Goal: Task Accomplishment & Management: Manage account settings

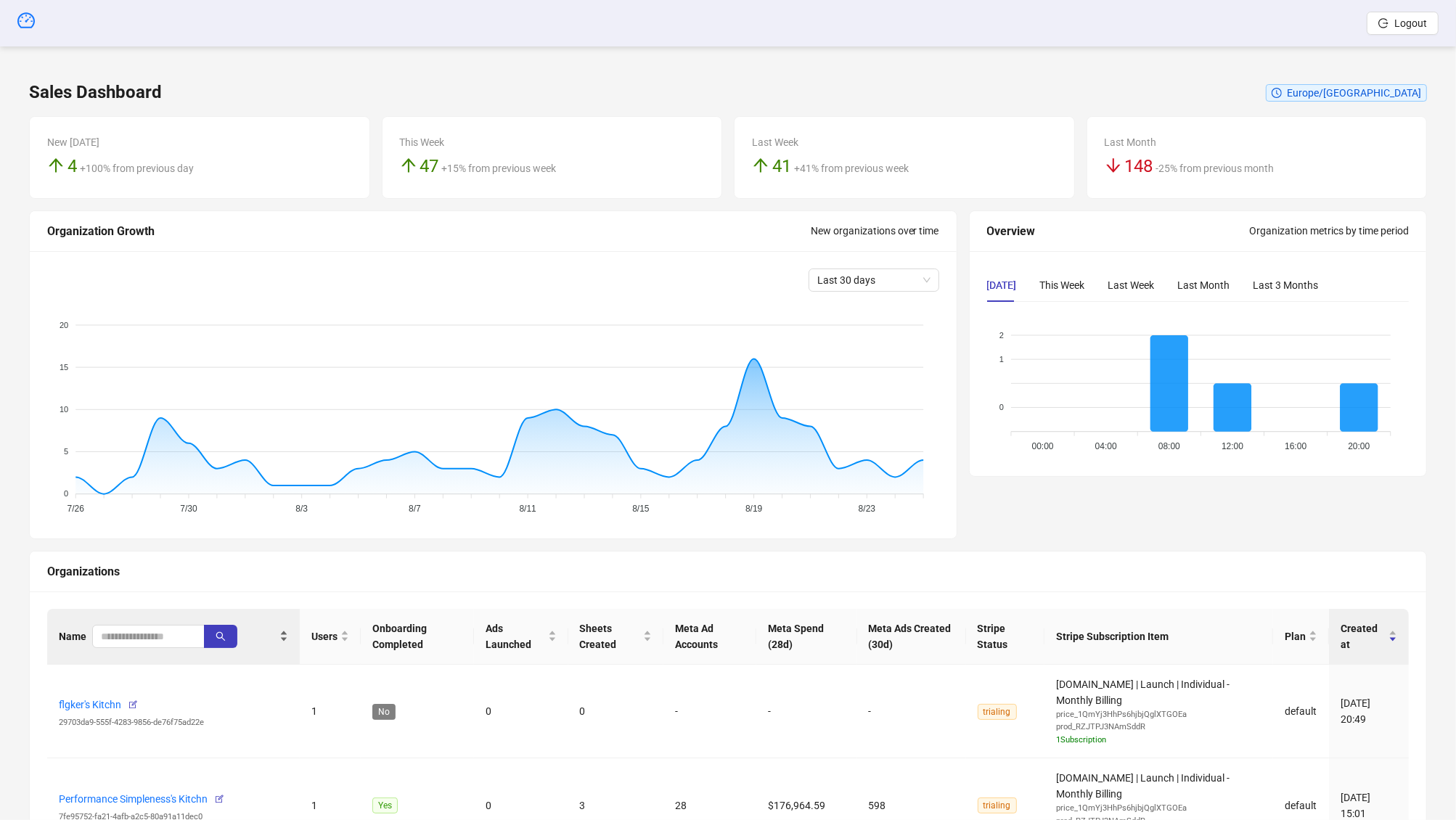
click at [130, 648] on div "Name" at bounding box center [174, 637] width 229 height 23
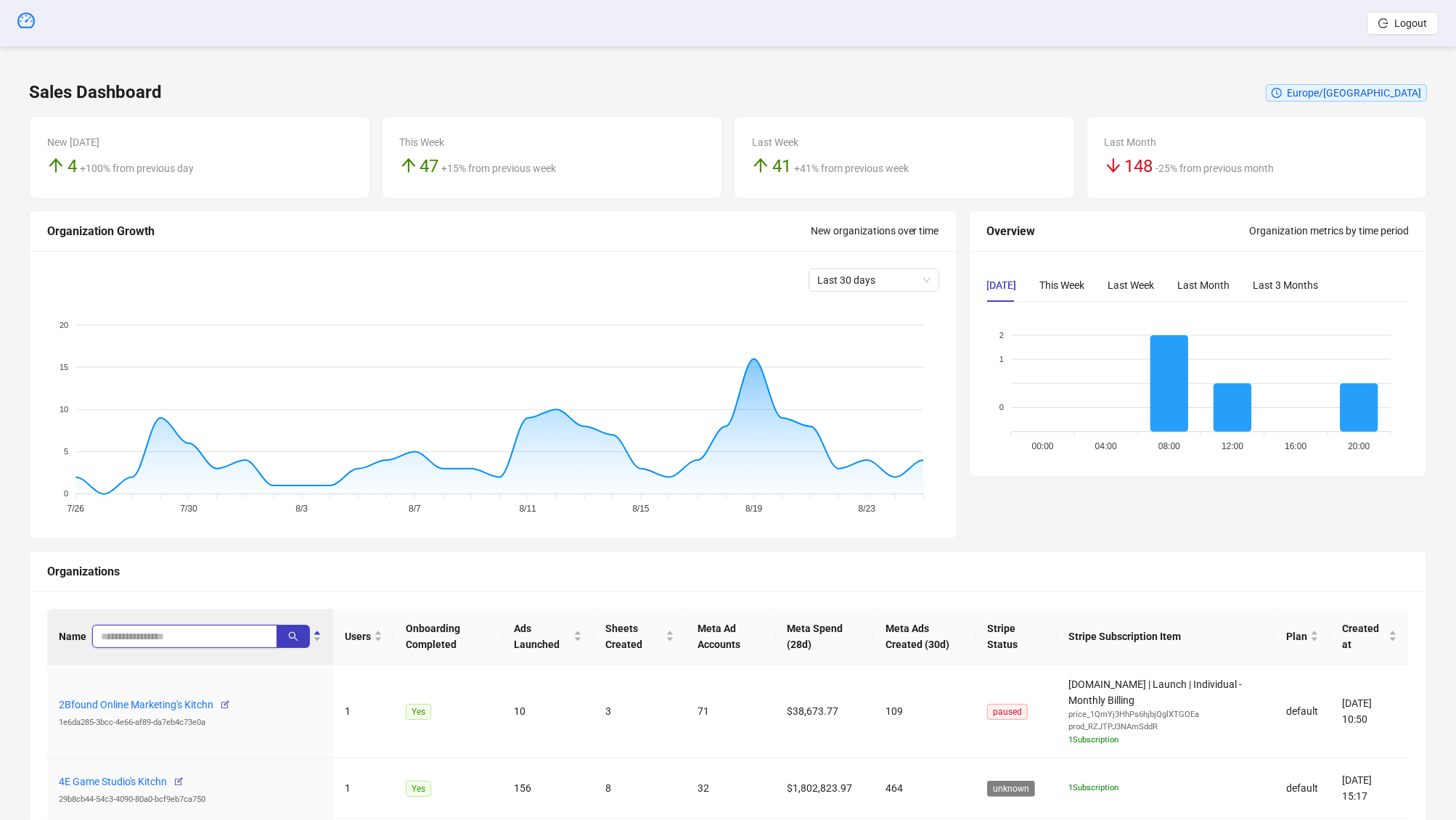
click at [137, 634] on input "search" at bounding box center [179, 636] width 156 height 16
type input "*****"
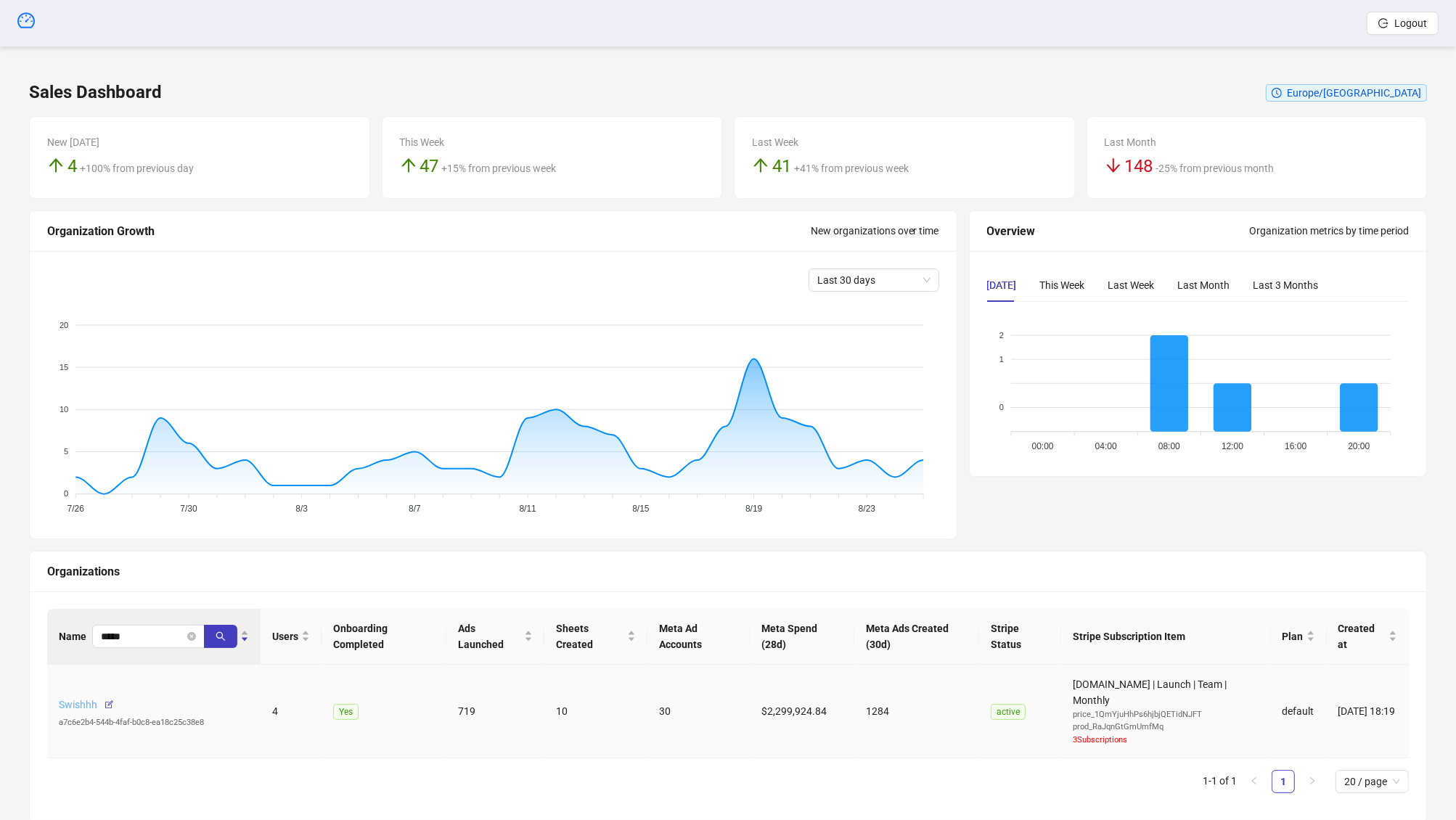
click at [65, 700] on link "Swishhh" at bounding box center [79, 705] width 39 height 12
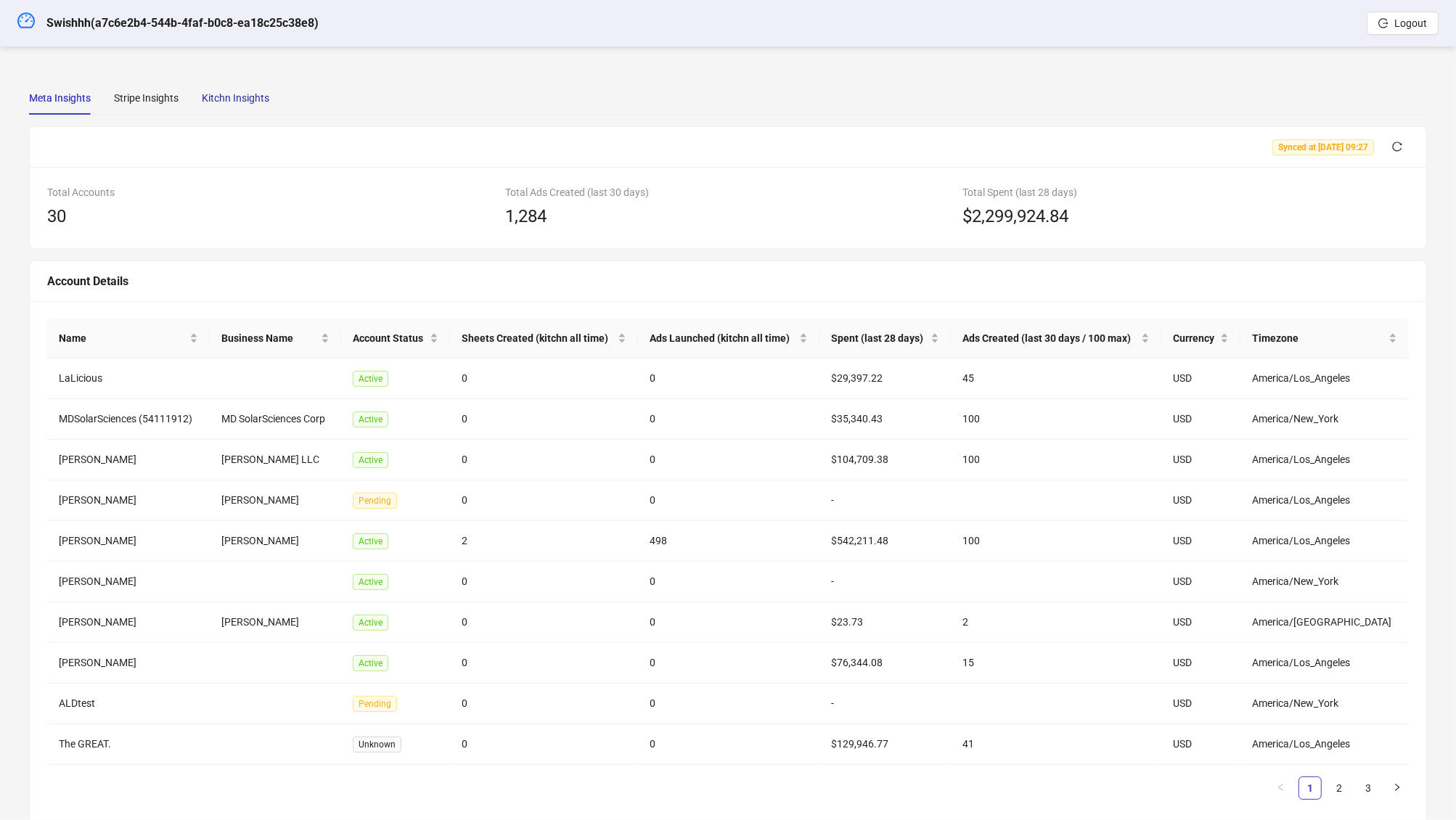
click at [245, 94] on div "Kitchn Insights" at bounding box center [236, 98] width 68 height 16
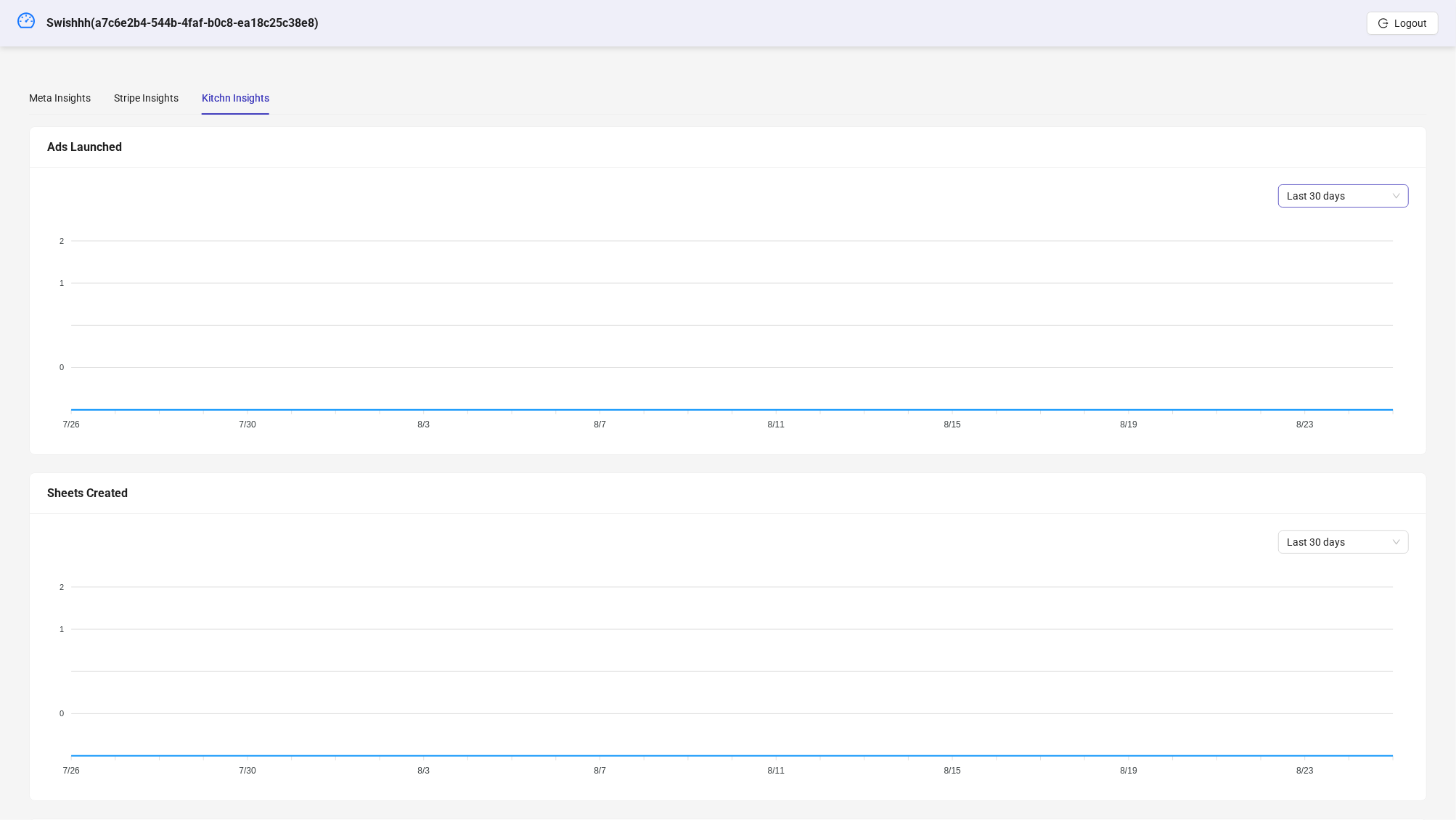
click at [1329, 197] on span "Last 30 days" at bounding box center [1342, 196] width 114 height 21
click at [1328, 283] on div "Last 90 days" at bounding box center [1343, 295] width 125 height 23
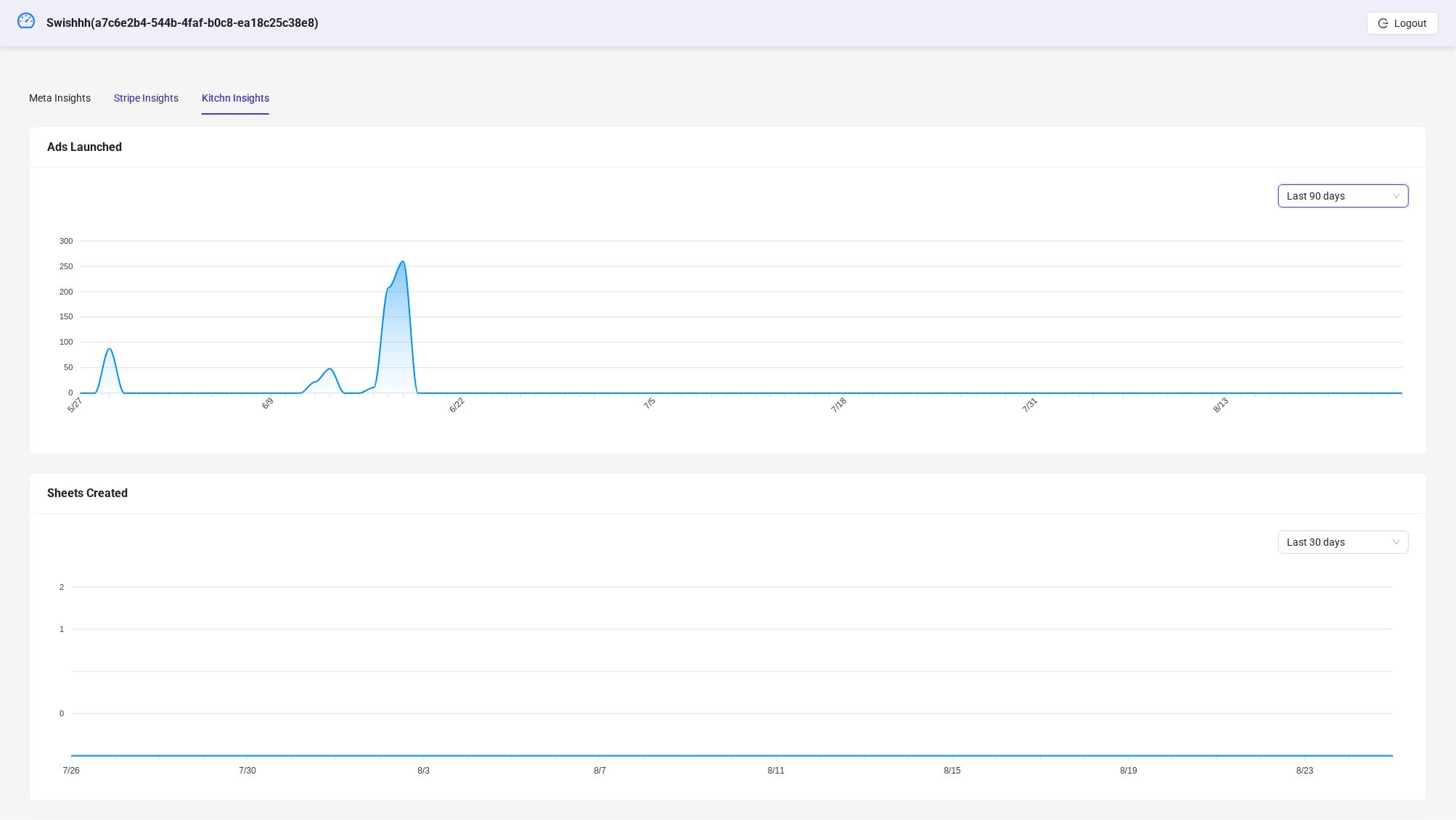
click at [161, 96] on div "Stripe Insights" at bounding box center [146, 98] width 65 height 16
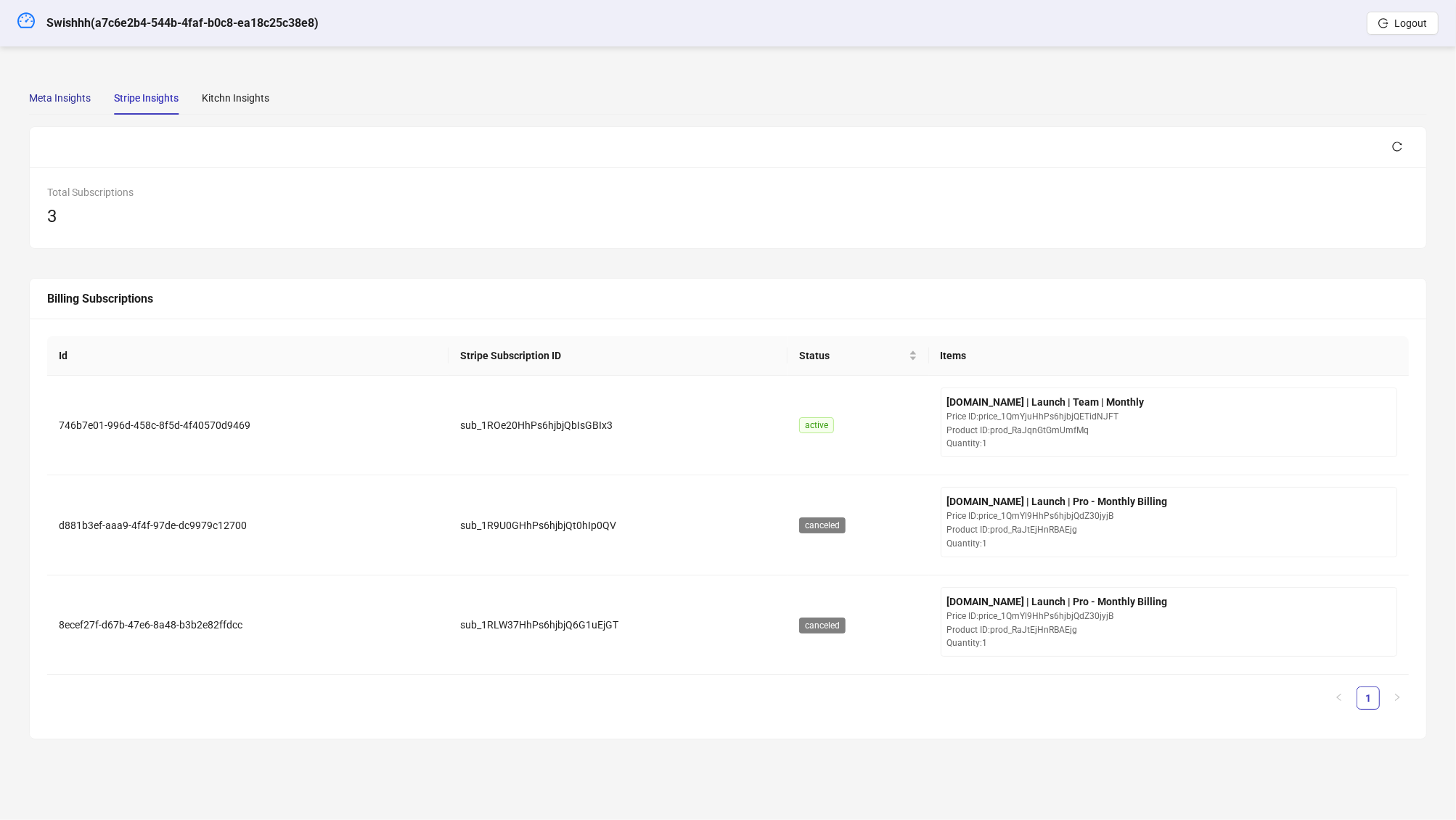
click at [75, 95] on div "Meta Insights" at bounding box center [60, 98] width 62 height 16
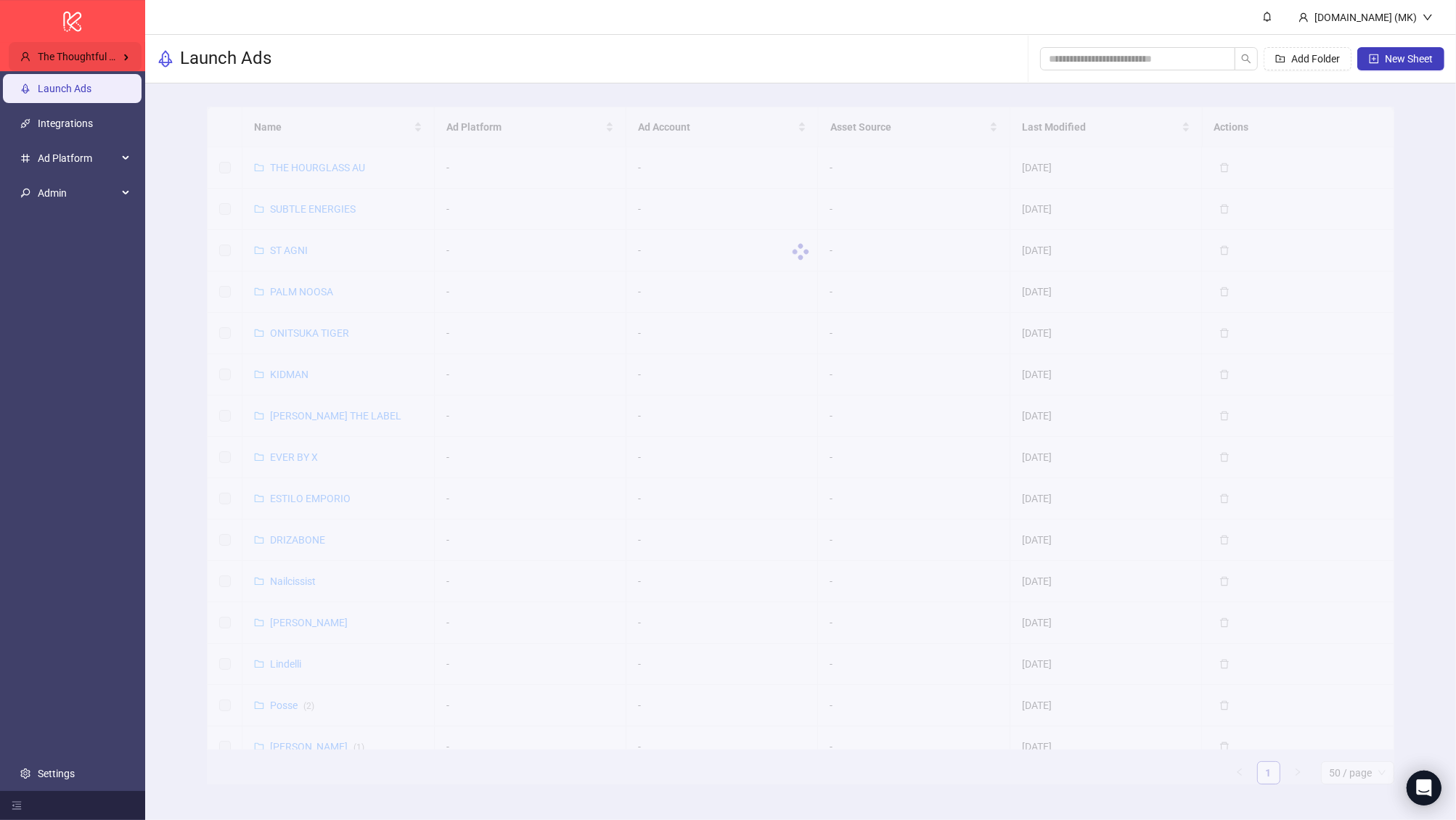
click at [119, 54] on span "The Thoughtful Agency" at bounding box center [90, 56] width 105 height 12
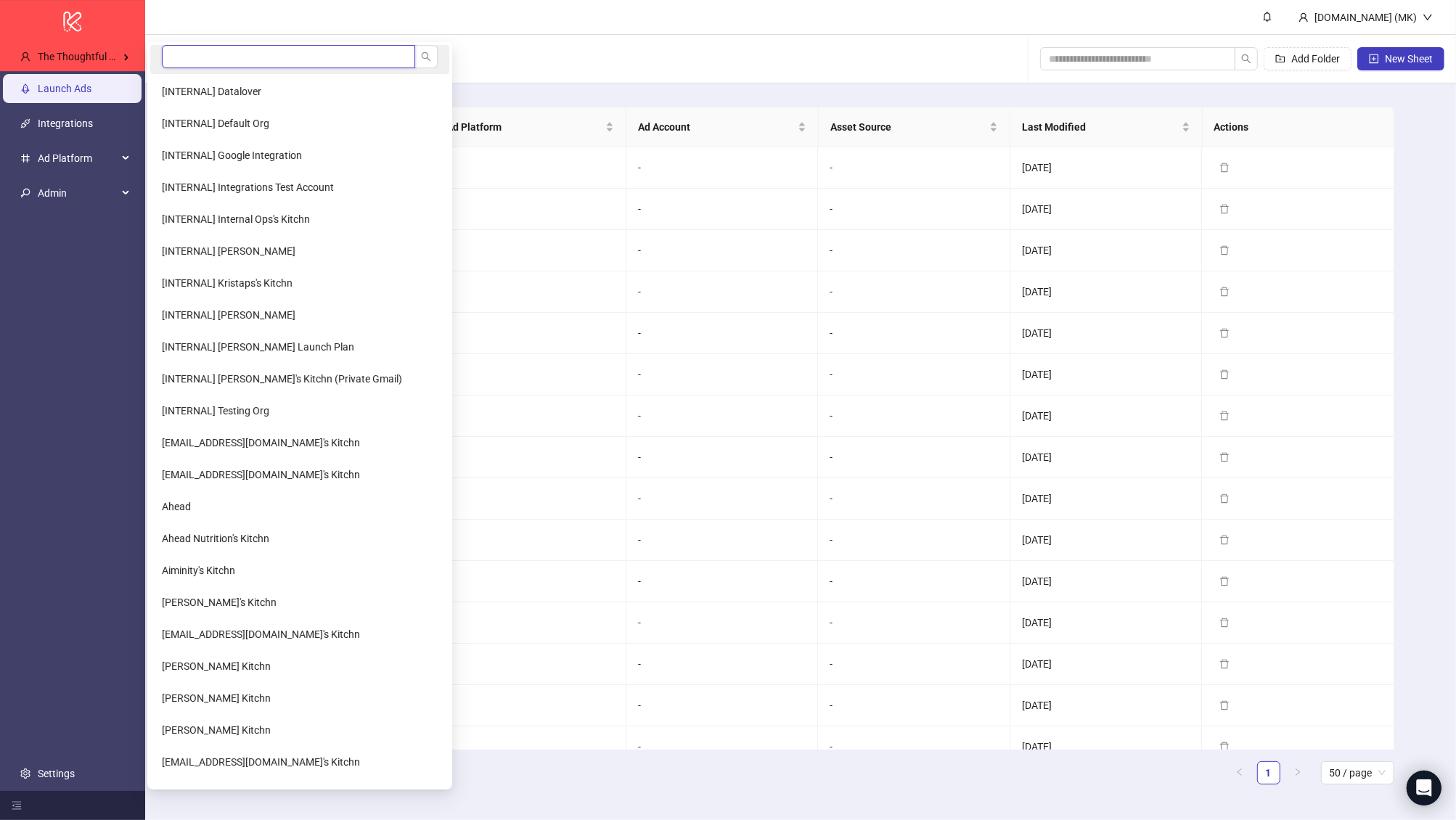
click at [216, 53] on input "search" at bounding box center [288, 56] width 253 height 23
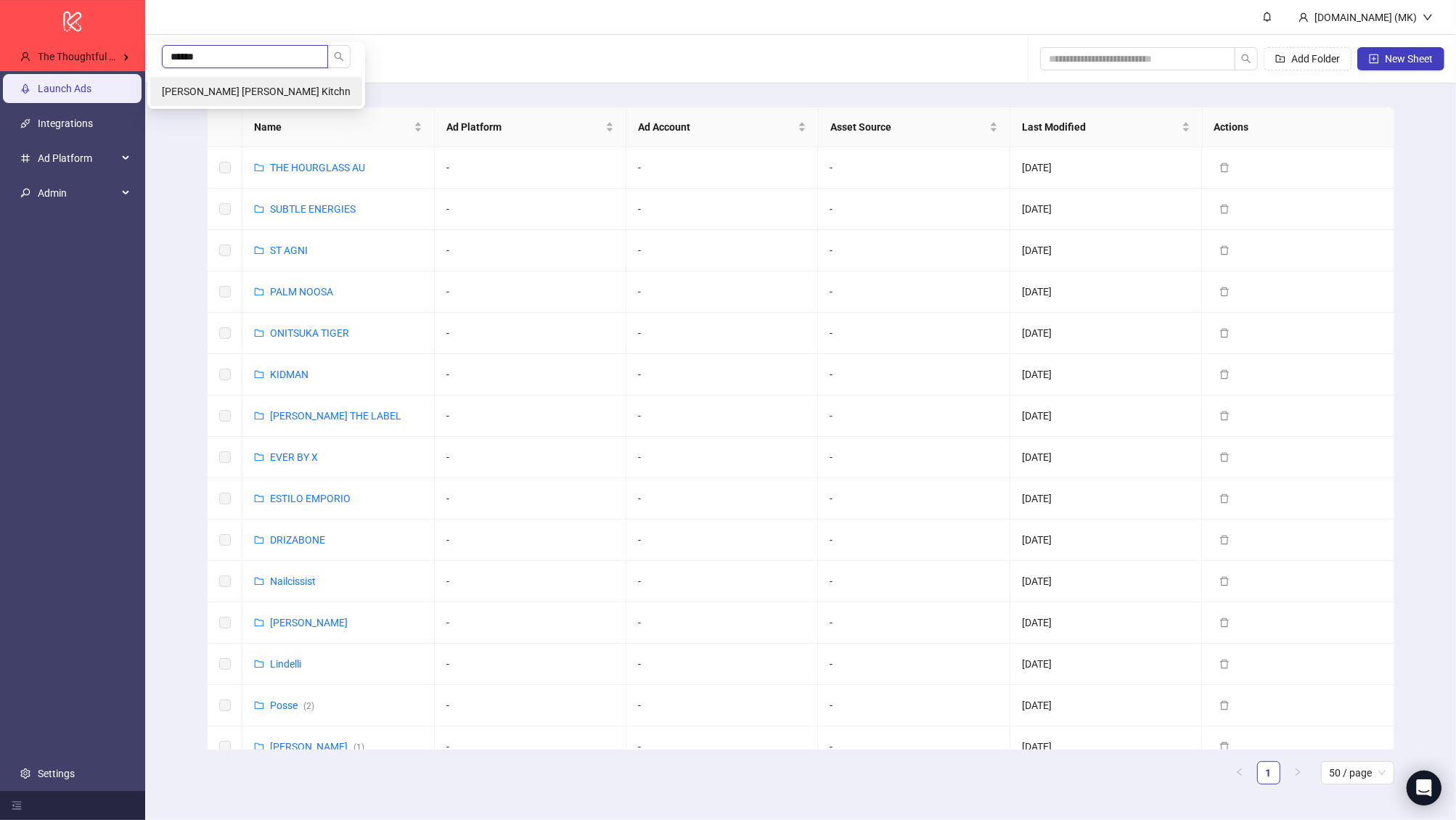
type input "******"
click at [225, 89] on span "Denzel Mark Toquero's Kitchn" at bounding box center [256, 91] width 188 height 12
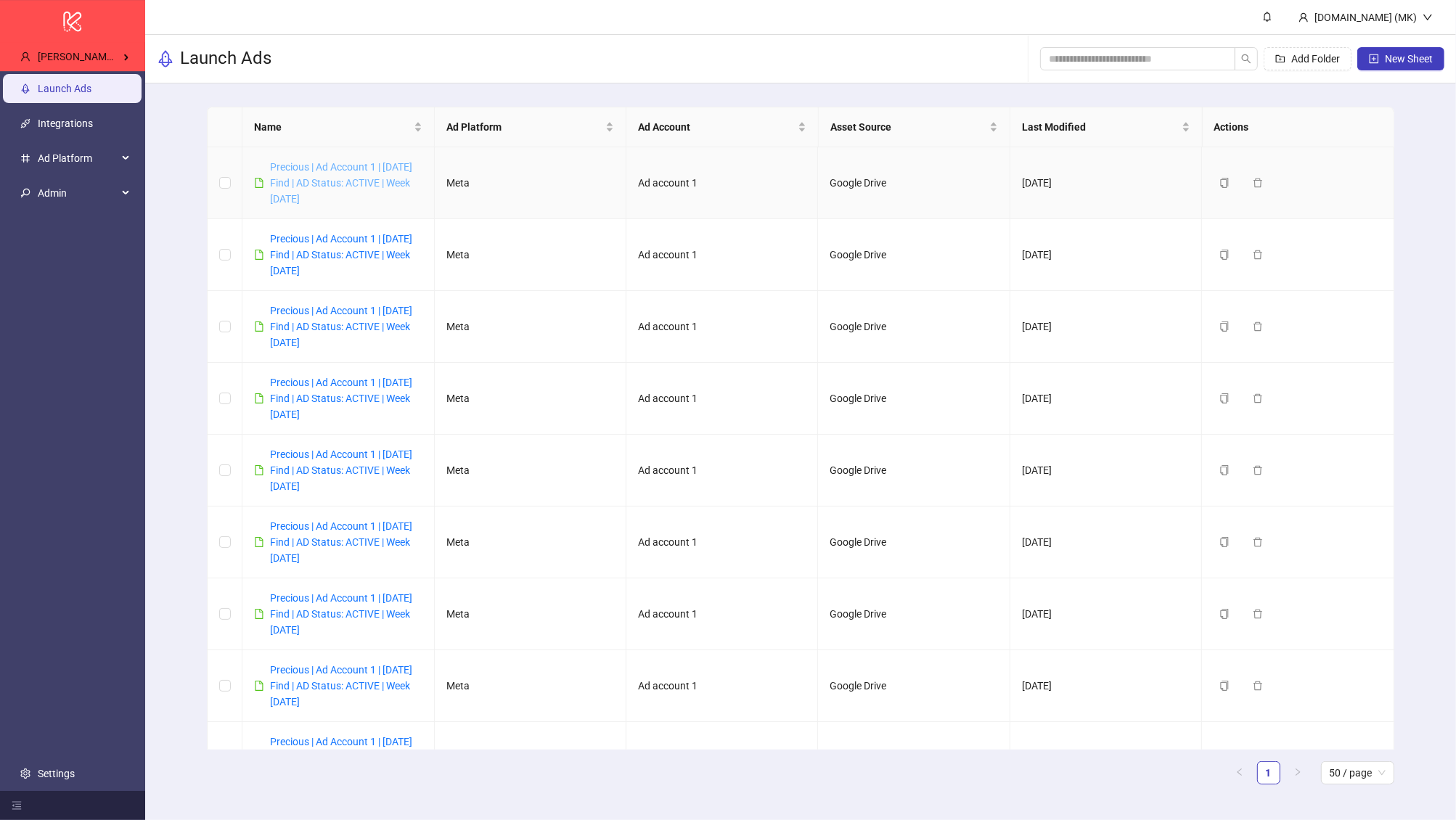
click at [366, 165] on link "Precious | Ad Account 1 | Today's Find | AD Status: ACTIVE | Week 4 AUGUST" at bounding box center [341, 182] width 143 height 44
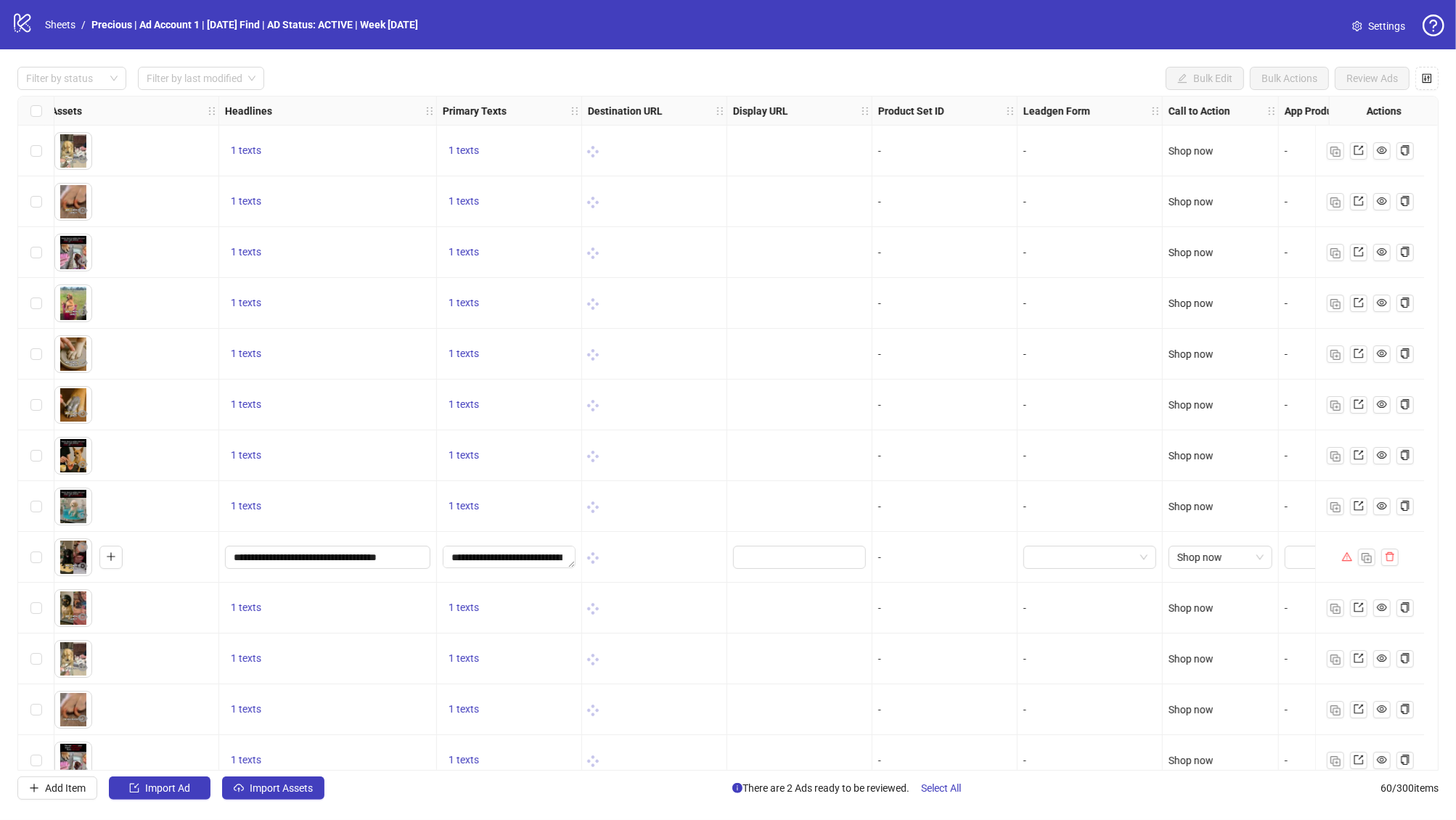
scroll to position [0, 749]
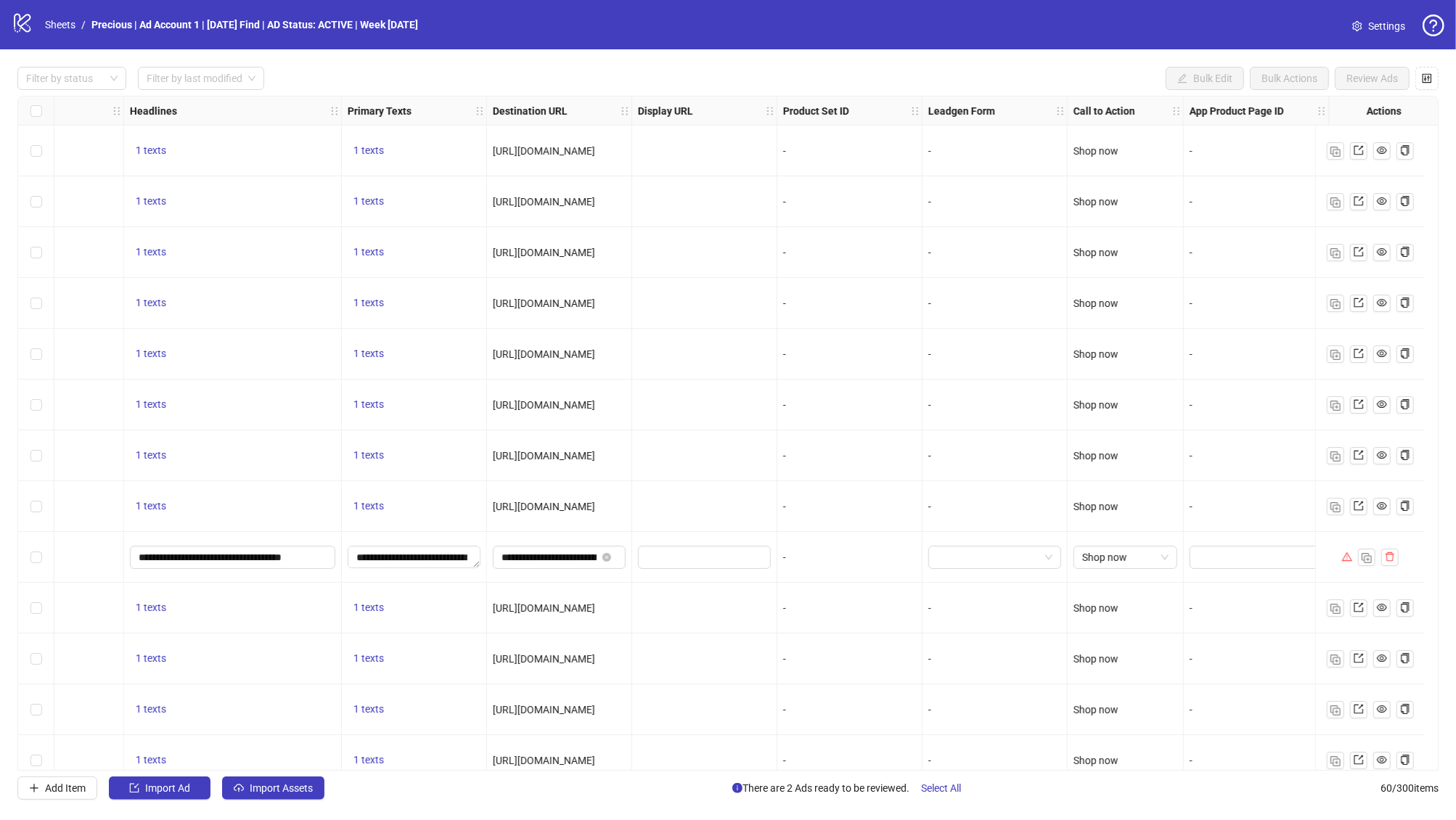
click at [550, 158] on div "https://heusom.com/products/silent-groom-pro" at bounding box center [559, 150] width 133 height 16
click at [550, 152] on span "https://heusom.com/products/silent-groom-pro" at bounding box center [544, 151] width 102 height 12
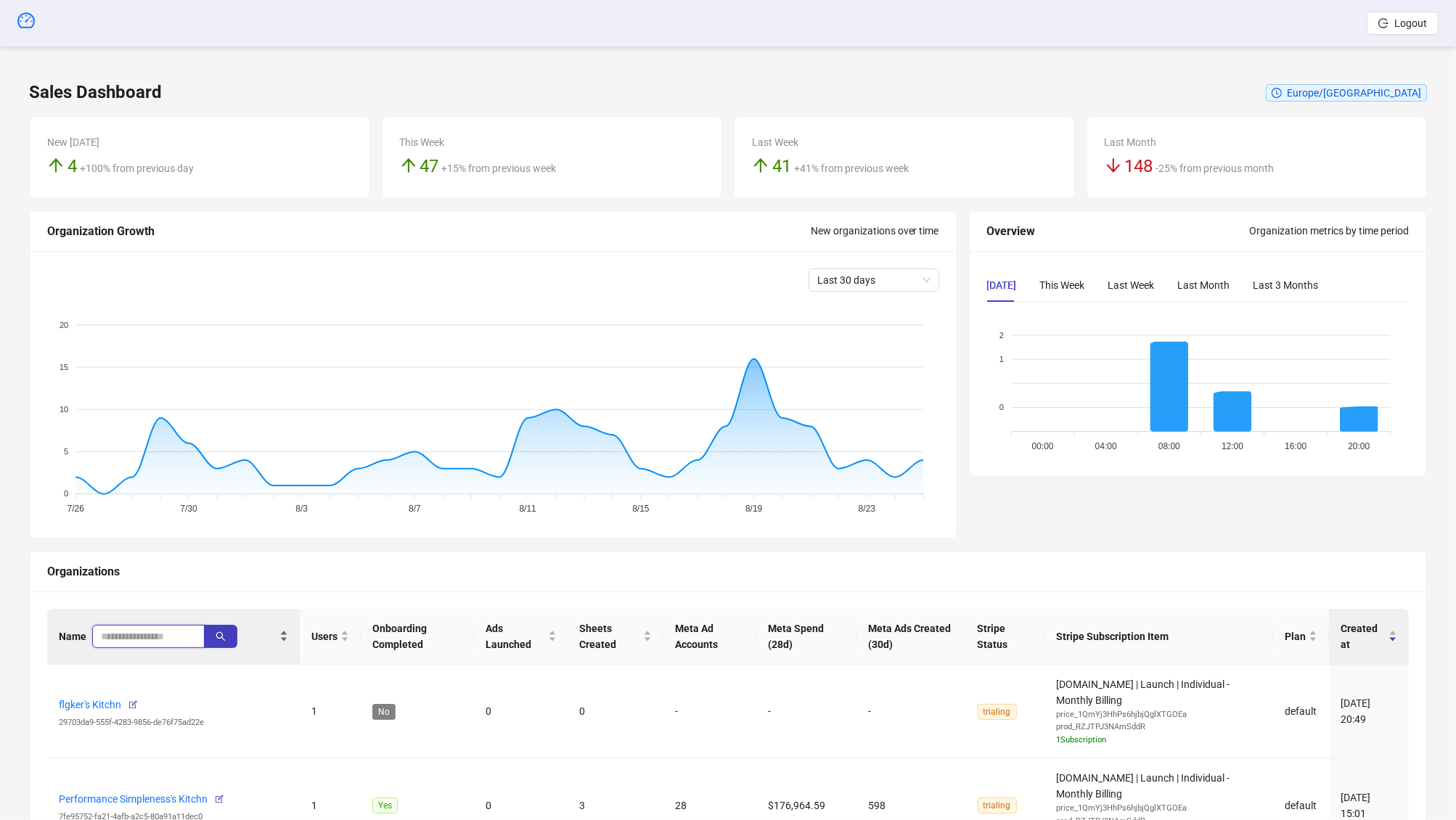
click at [117, 634] on input "search" at bounding box center [143, 636] width 83 height 16
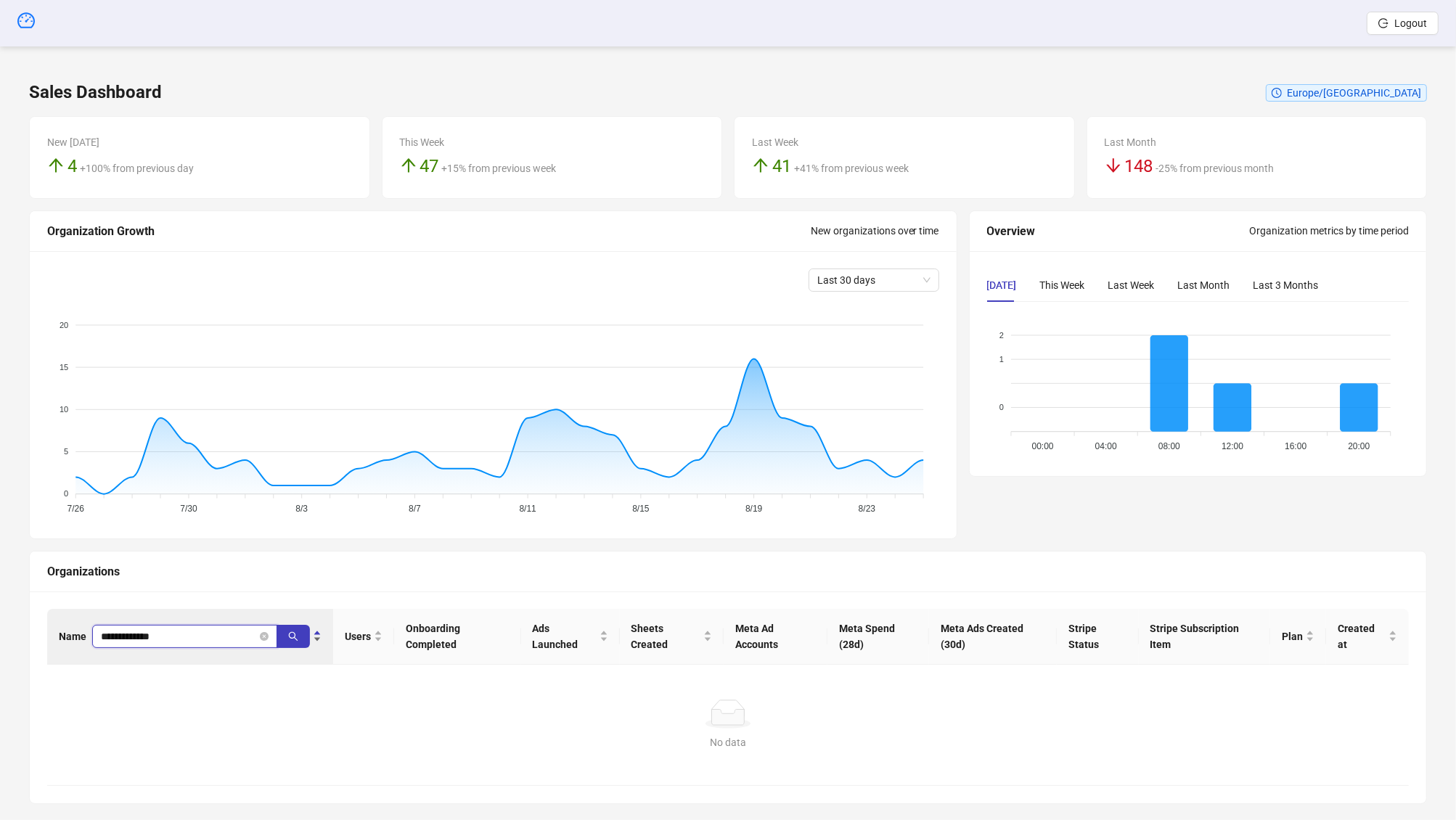
click at [165, 639] on input "**********" at bounding box center [179, 636] width 156 height 16
type input "*****"
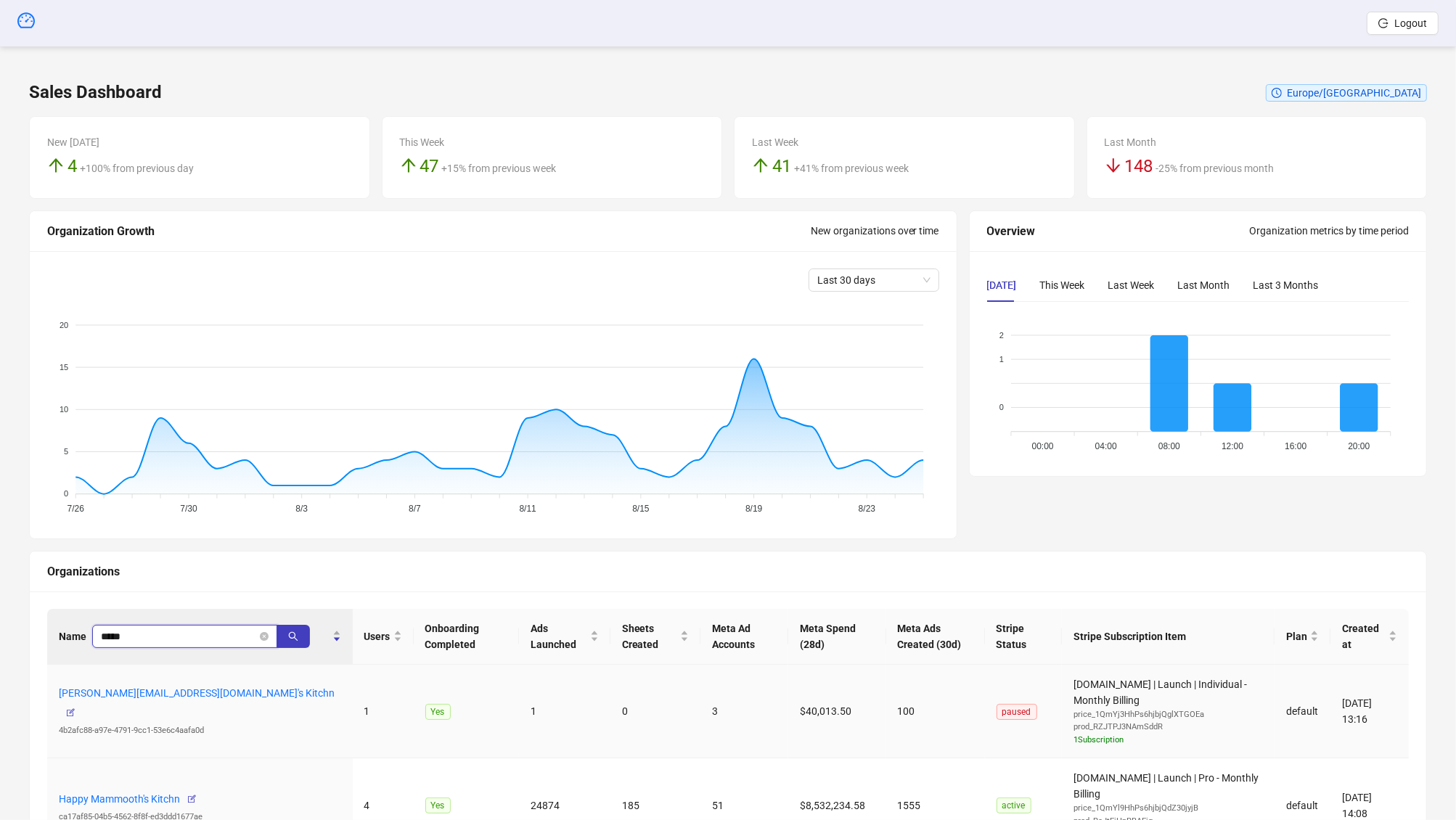
scroll to position [114, 0]
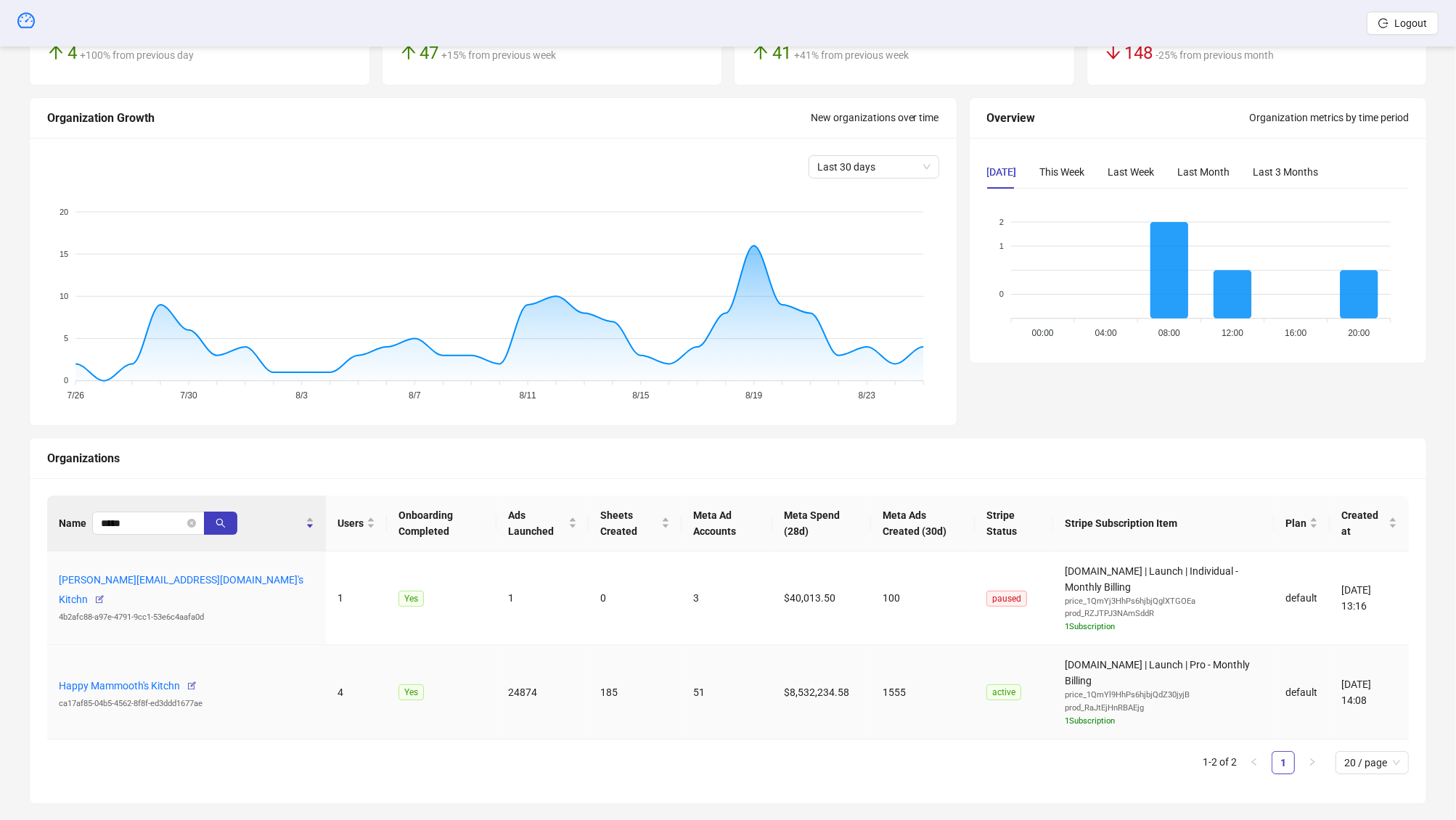
click at [131, 697] on div "ca17af85-04b5-4562-8f8f-ed3ddd1677ae" at bounding box center [186, 703] width 255 height 13
click at [132, 679] on link "Happy Mammooth's Kitchn" at bounding box center [119, 685] width 121 height 12
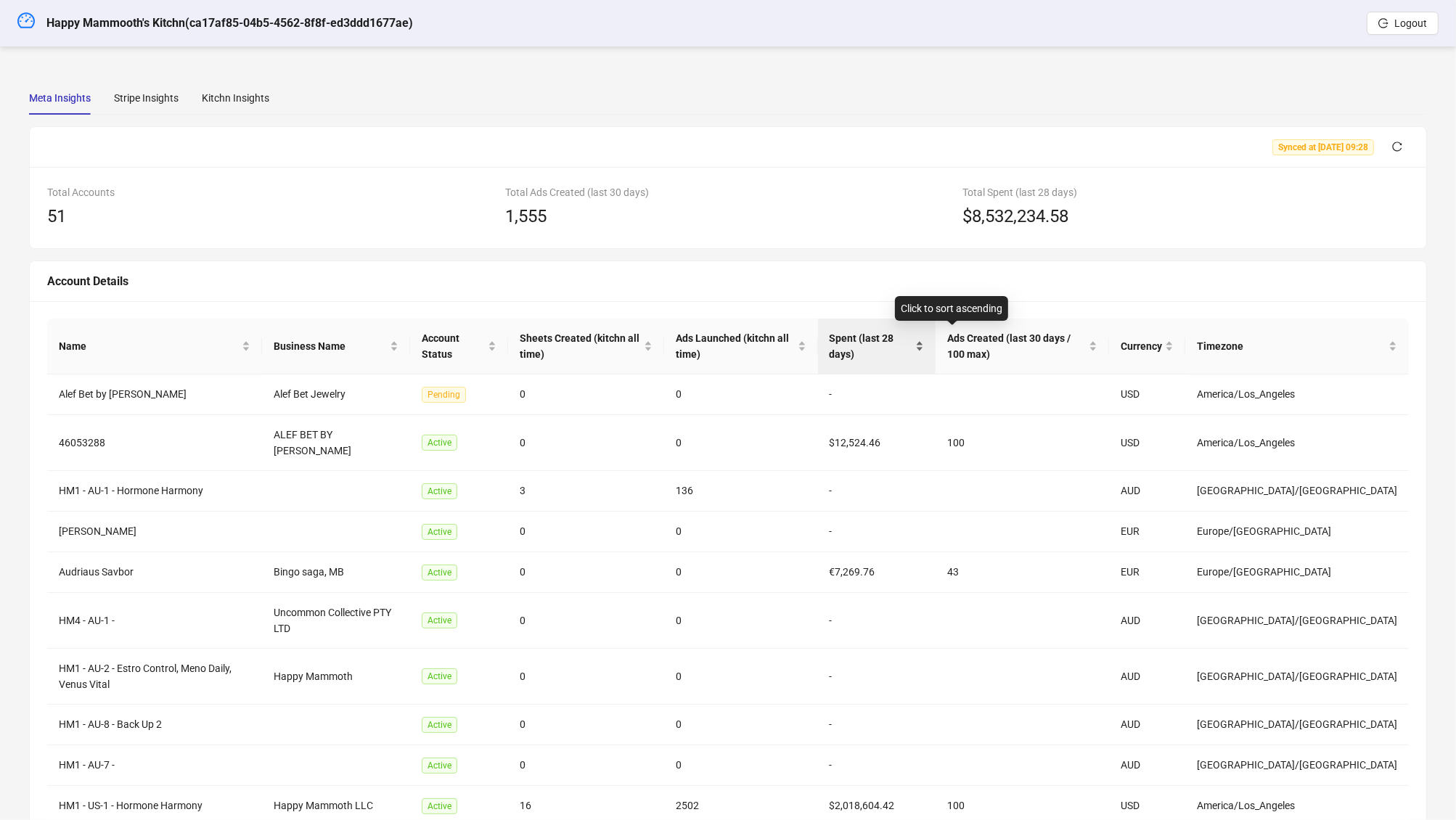
click at [912, 344] on span "Spent (last 28 days)" at bounding box center [871, 345] width 83 height 32
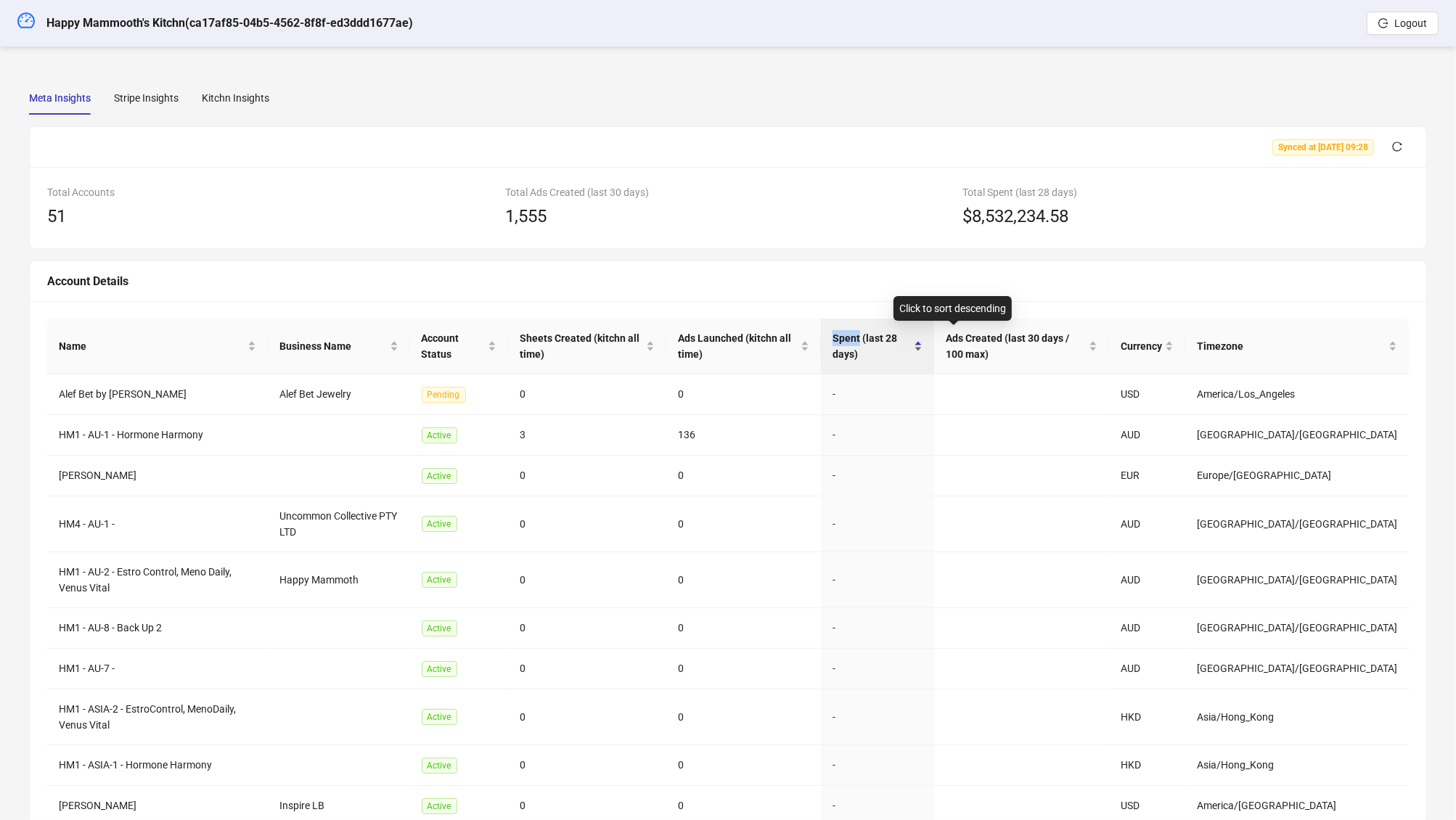
click at [910, 344] on span "Spent (last 28 days)" at bounding box center [871, 345] width 79 height 32
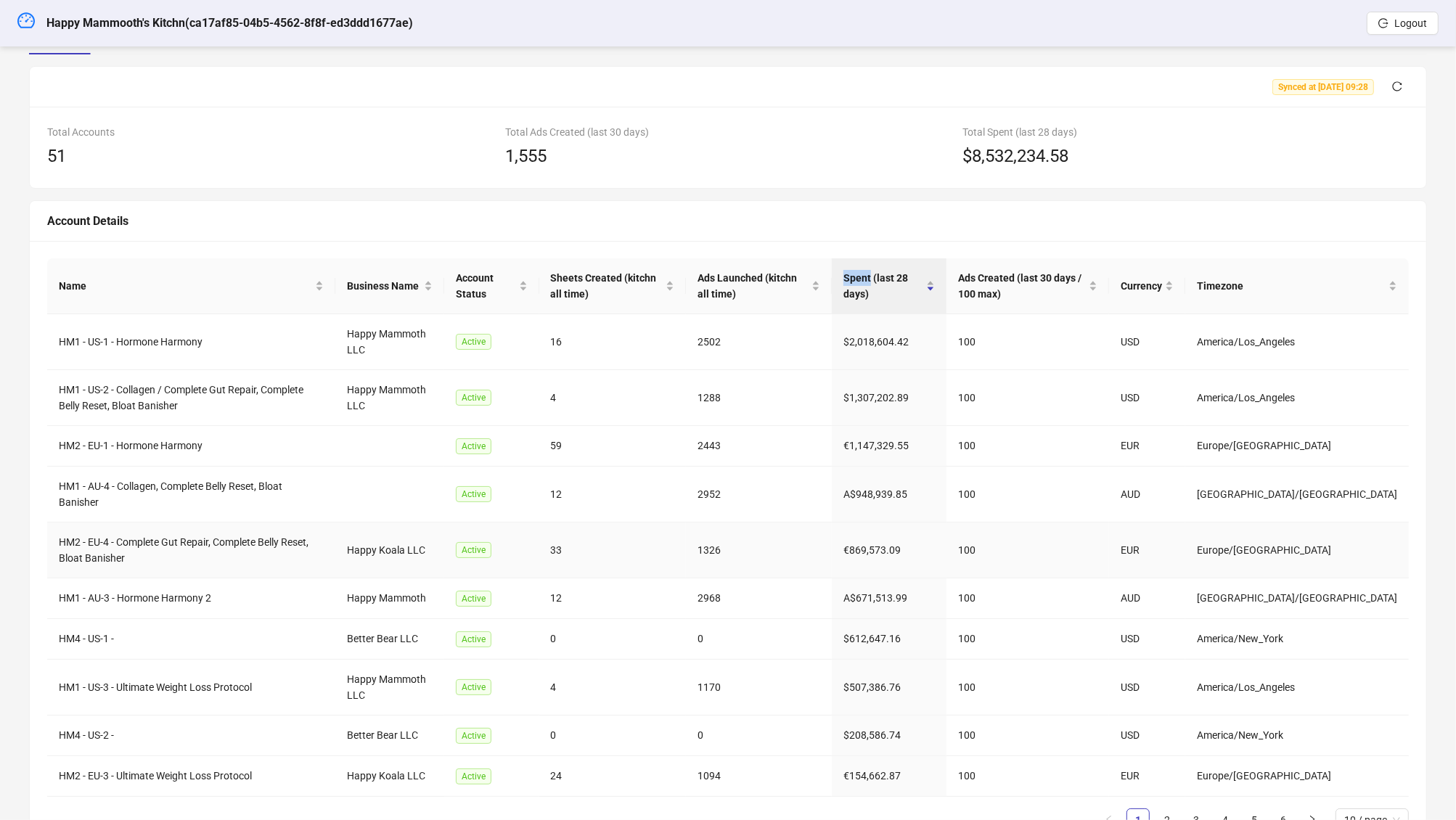
scroll to position [71, 0]
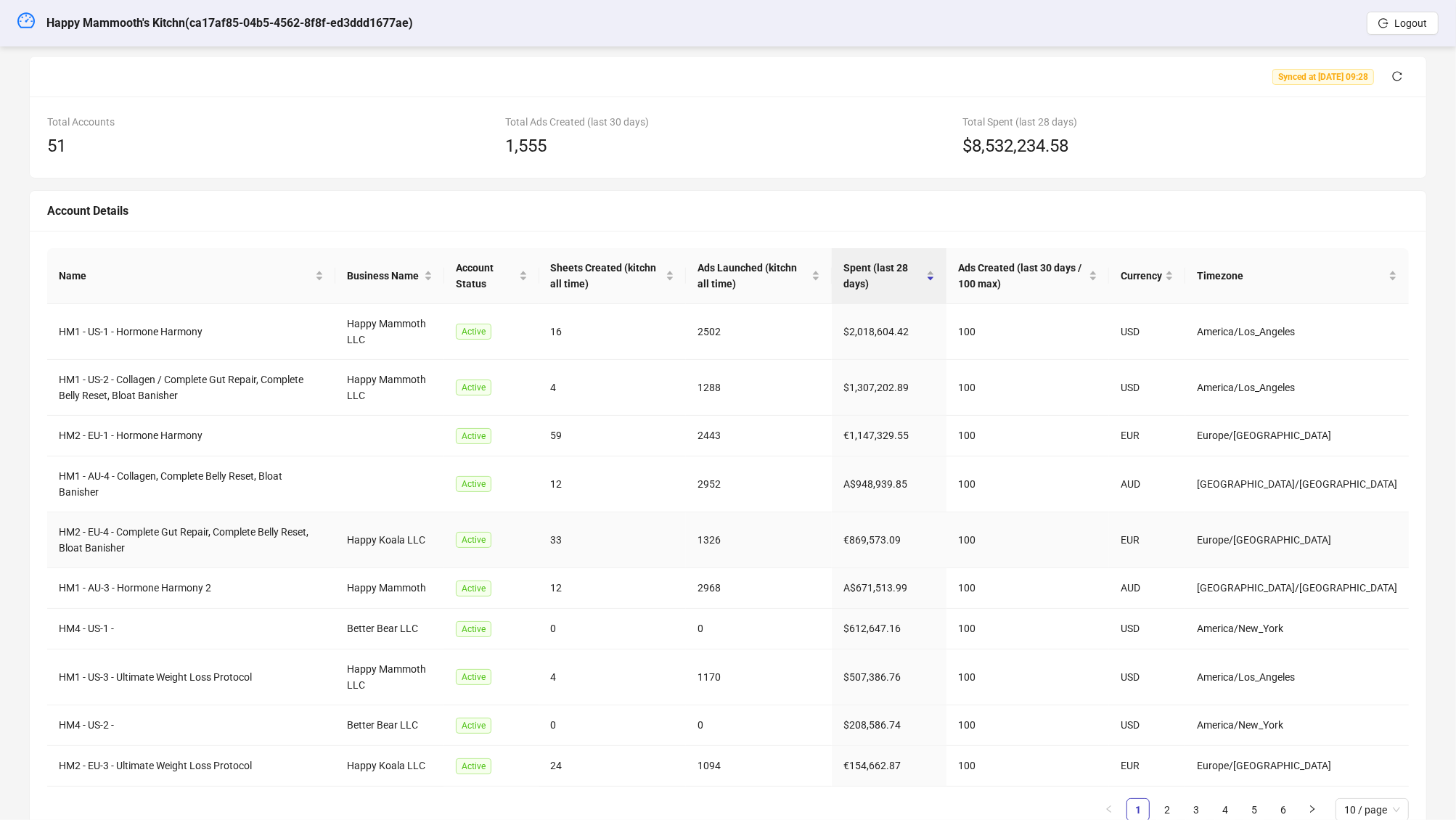
click at [439, 525] on td "Happy Koala LLC" at bounding box center [388, 541] width 108 height 56
copy td "Happy Koala LLC"
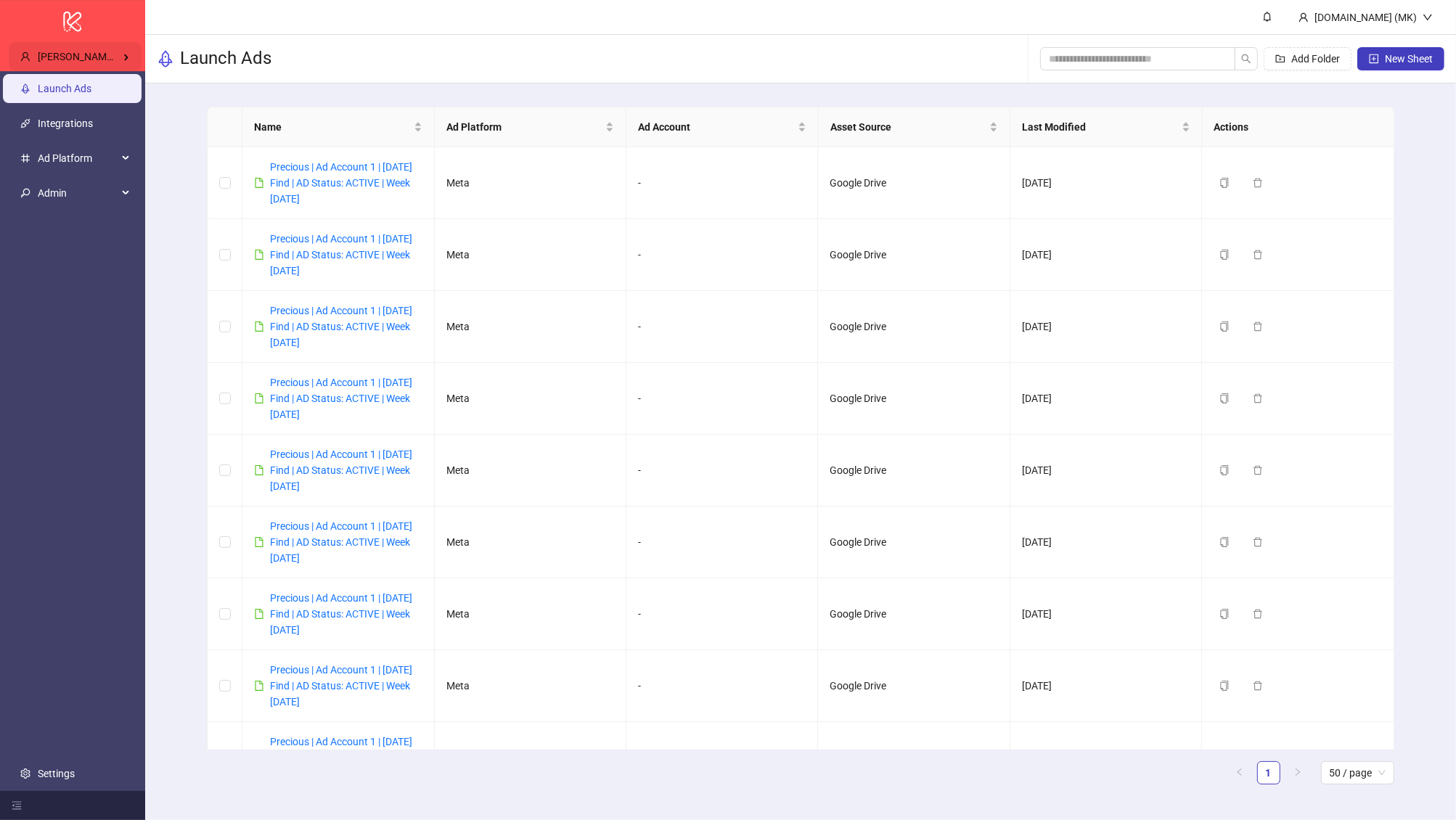
click at [98, 59] on span "[PERSON_NAME] [PERSON_NAME] Kitchn" at bounding box center [132, 56] width 188 height 12
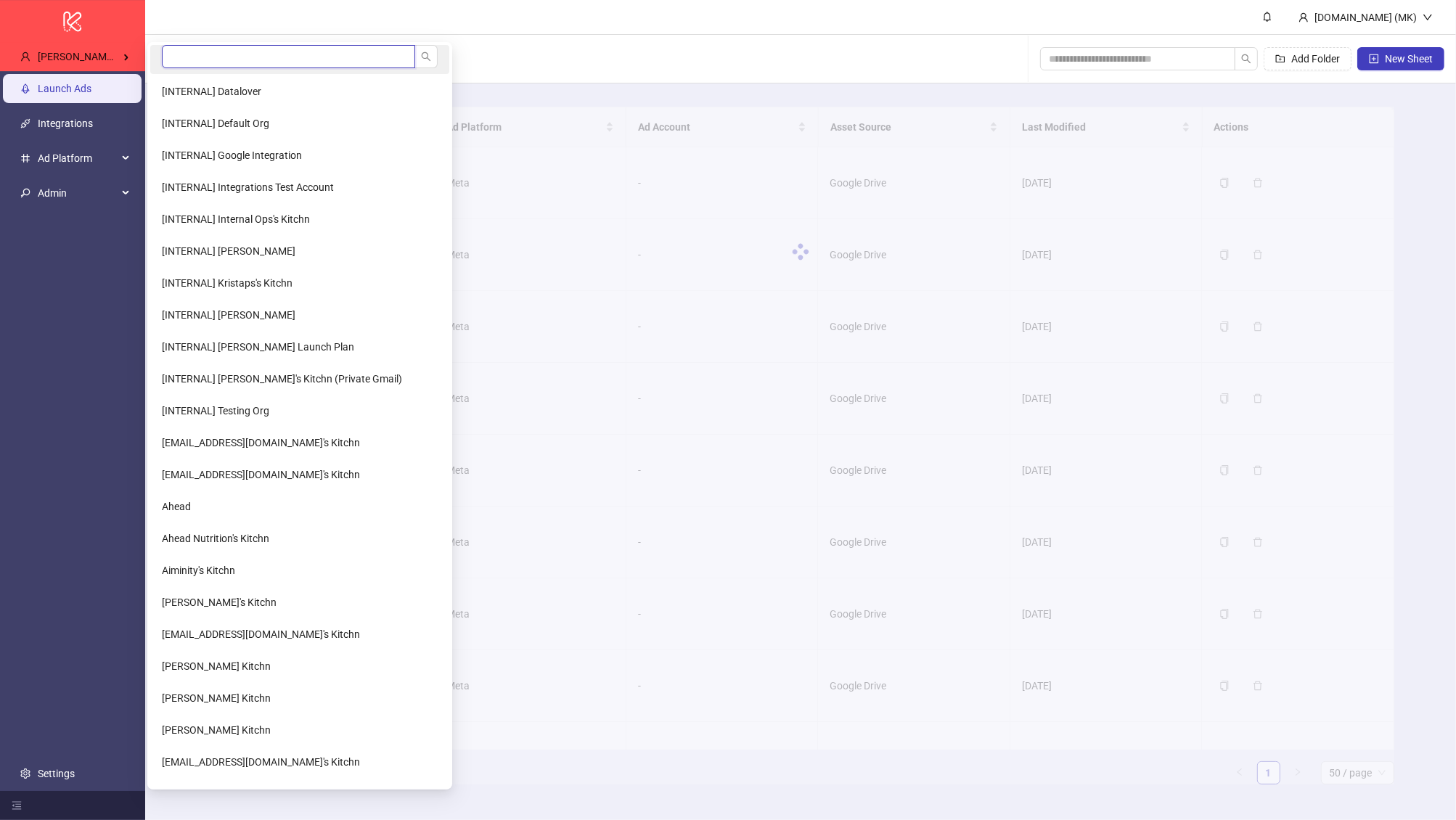
click at [217, 59] on input "search" at bounding box center [288, 56] width 253 height 23
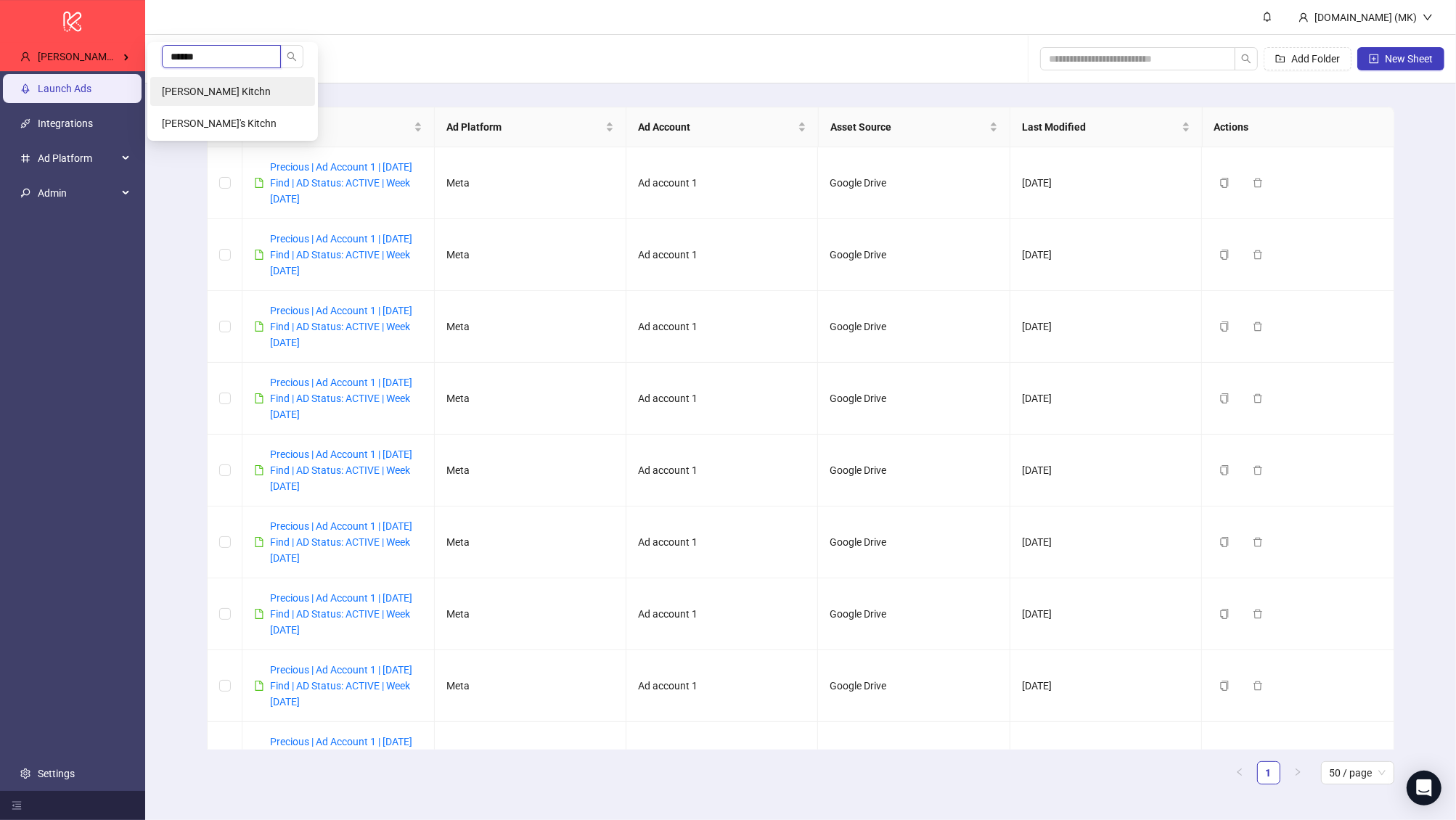
type input "******"
click at [266, 95] on li "[PERSON_NAME] Kitchn" at bounding box center [233, 91] width 165 height 29
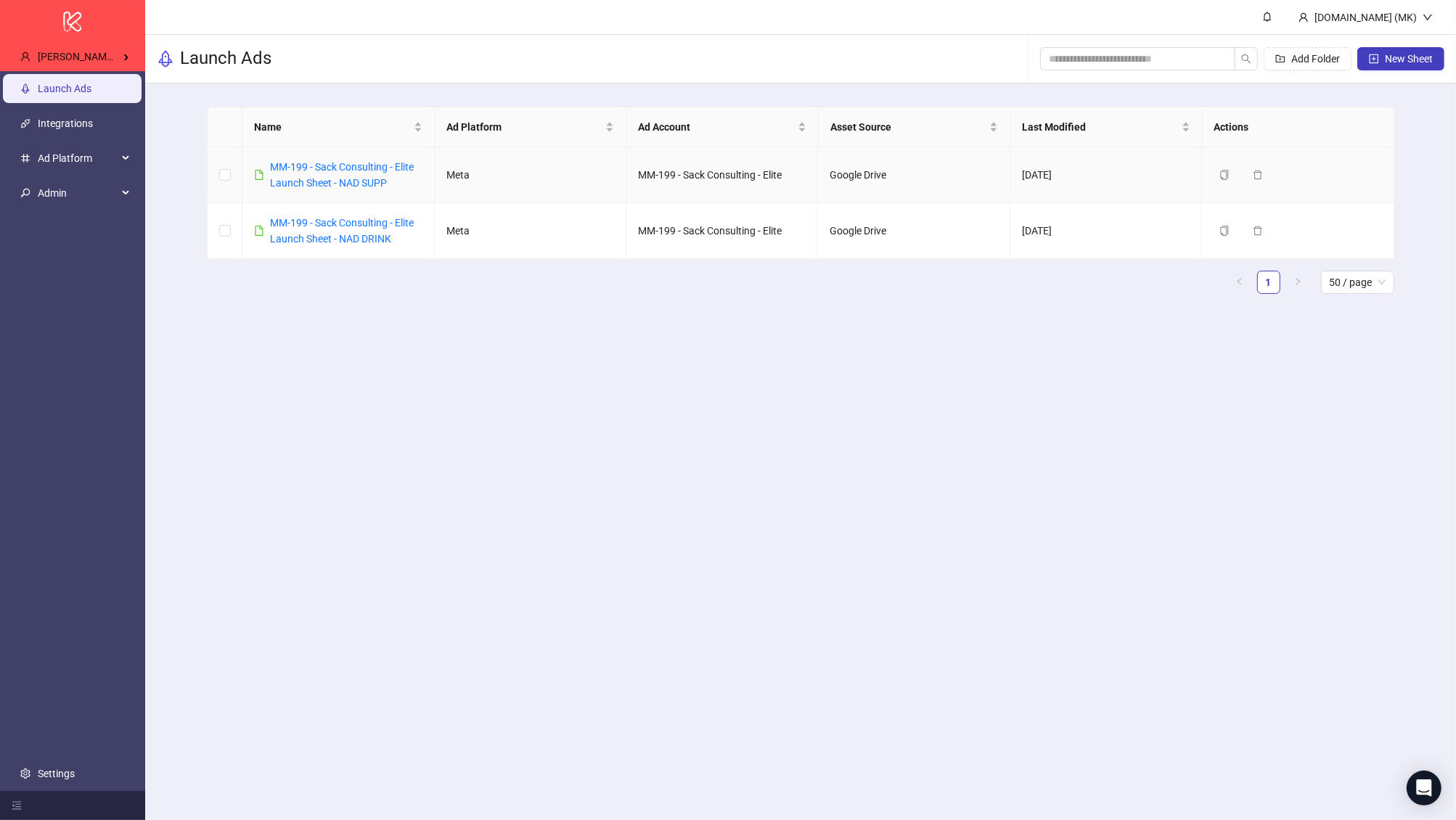
click at [310, 164] on link "MM-199 - Sack Consulting - Elite Launch Sheet - NAD SUPP" at bounding box center [342, 175] width 144 height 27
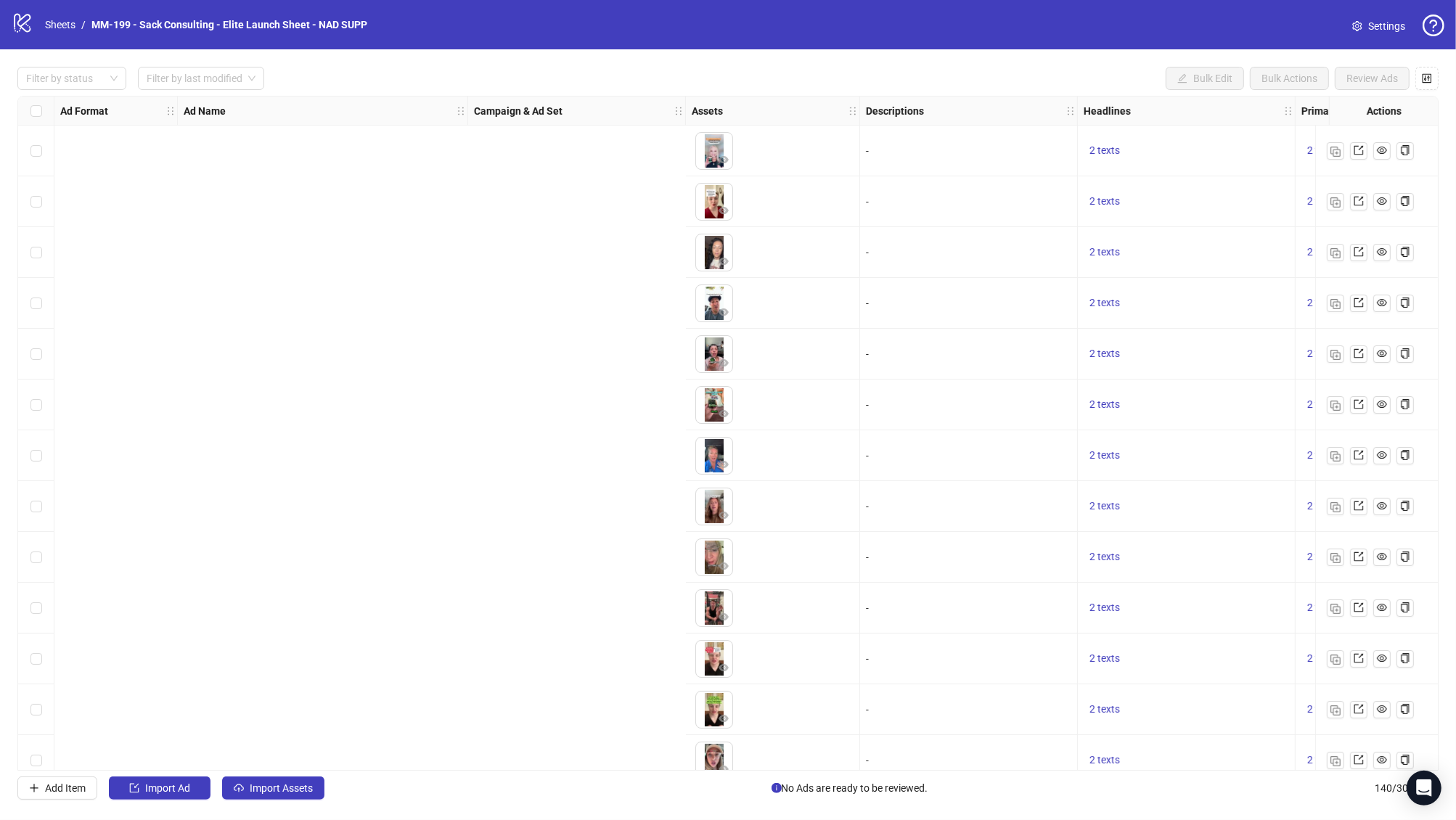
scroll to position [0, 858]
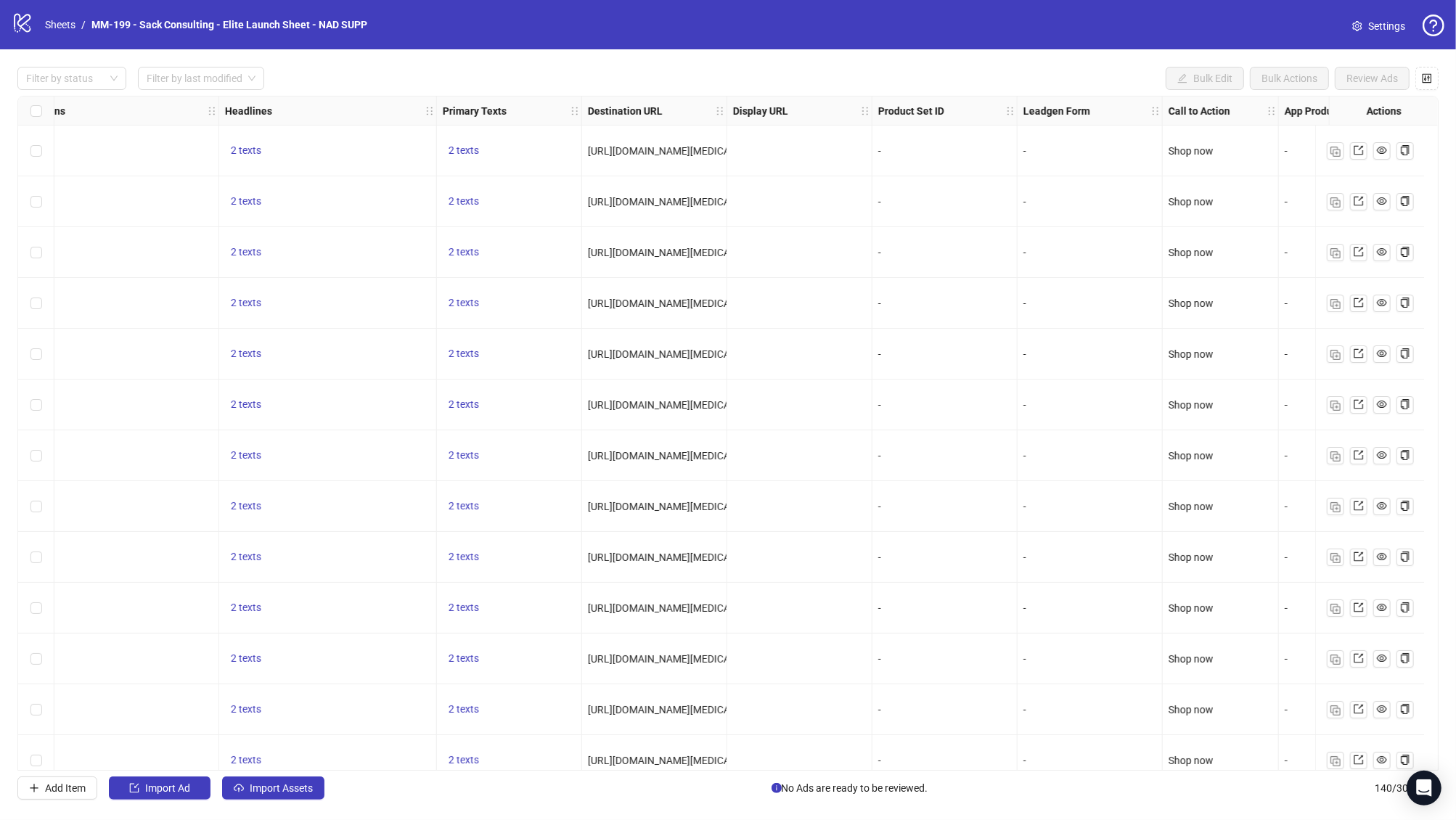
click at [634, 155] on span "[URL][DOMAIN_NAME][MEDICAL_DATA]" at bounding box center [678, 151] width 180 height 12
copy span "[URL][DOMAIN_NAME][MEDICAL_DATA]"
click at [71, 27] on link "Sheets" at bounding box center [59, 24] width 36 height 16
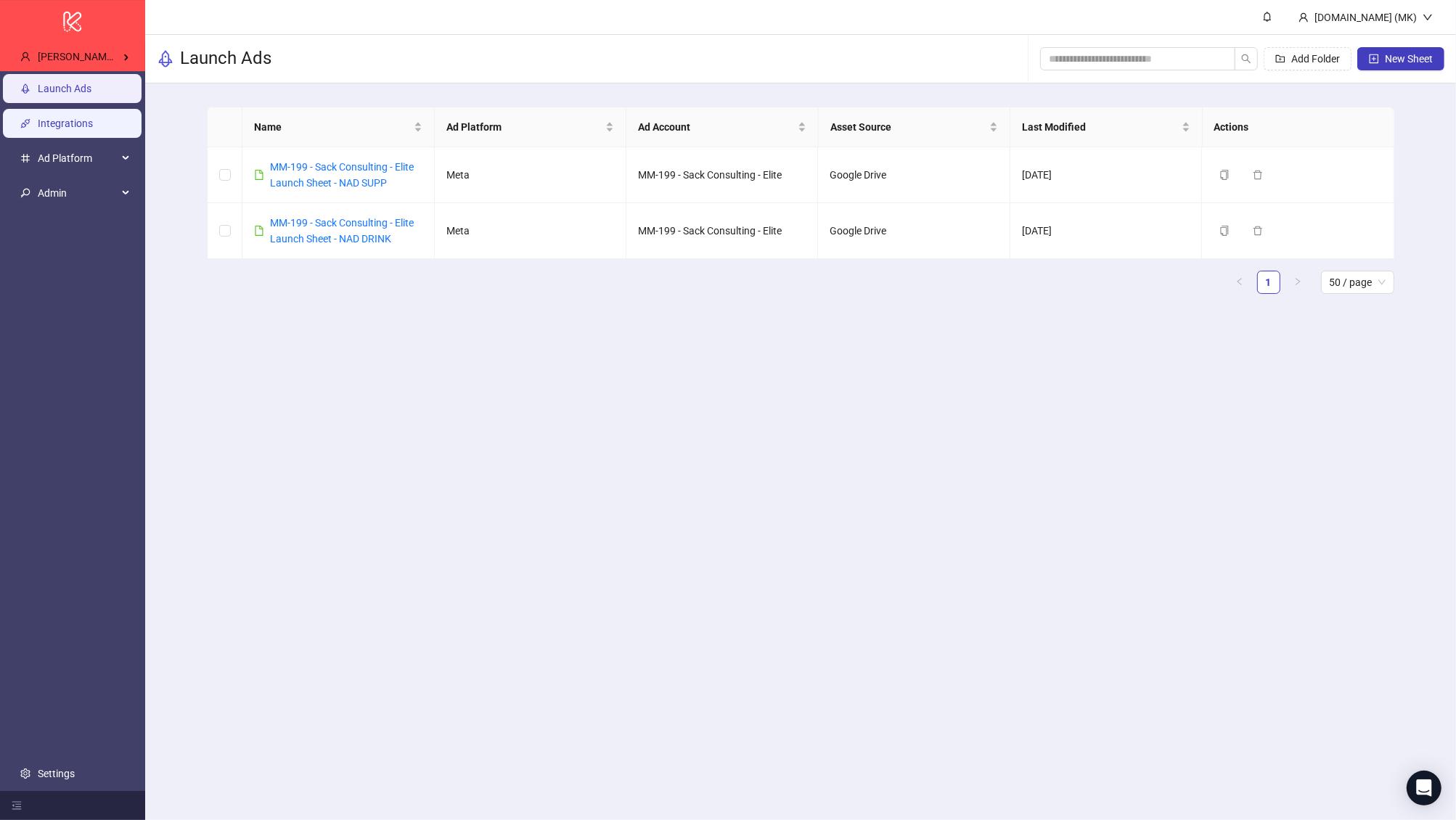
click at [82, 117] on link "Integrations" at bounding box center [65, 123] width 55 height 12
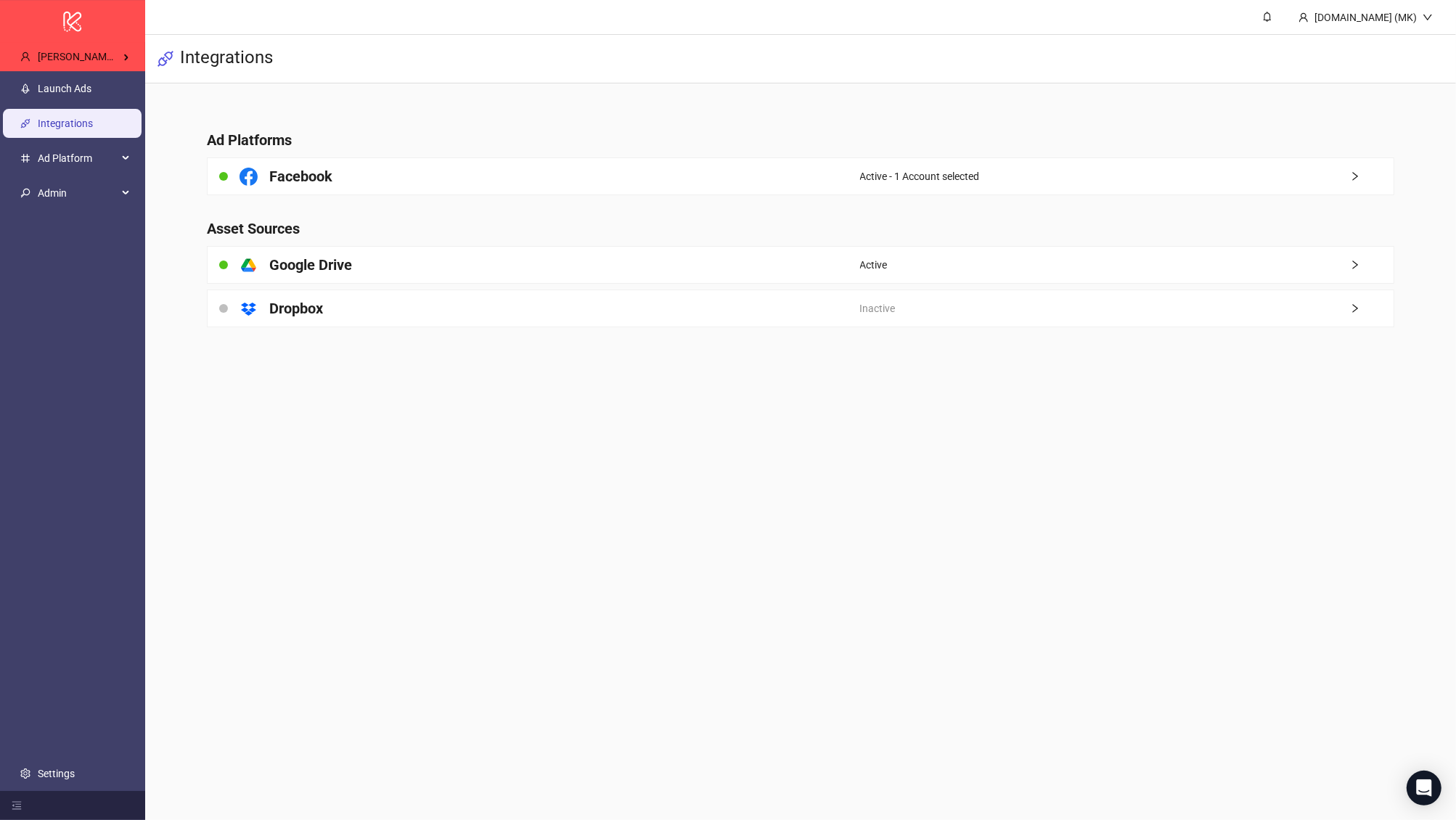
click at [1005, 183] on div "Active - 1 Account selected" at bounding box center [1126, 176] width 533 height 36
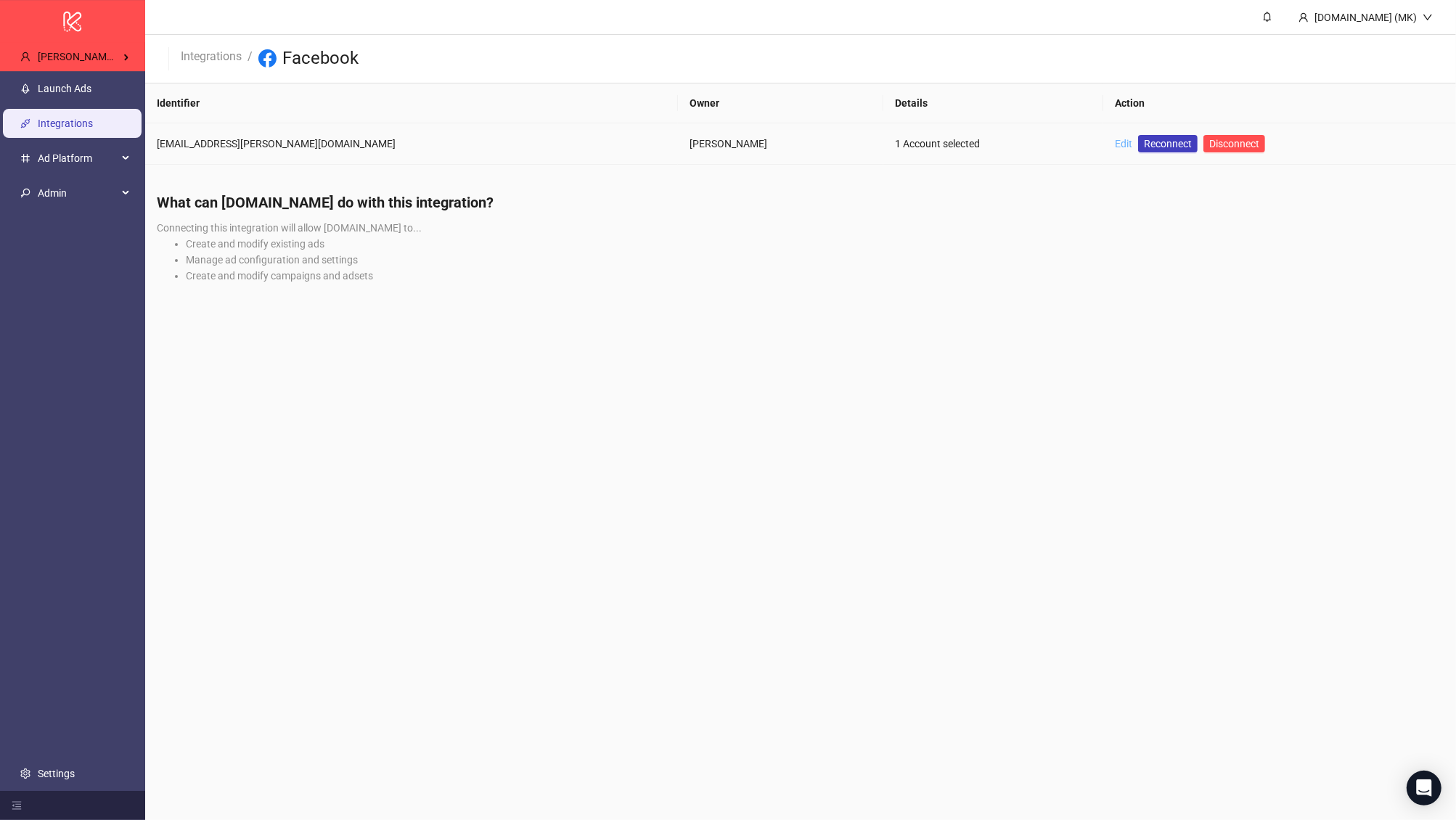
click at [1114, 145] on link "Edit" at bounding box center [1123, 144] width 17 height 12
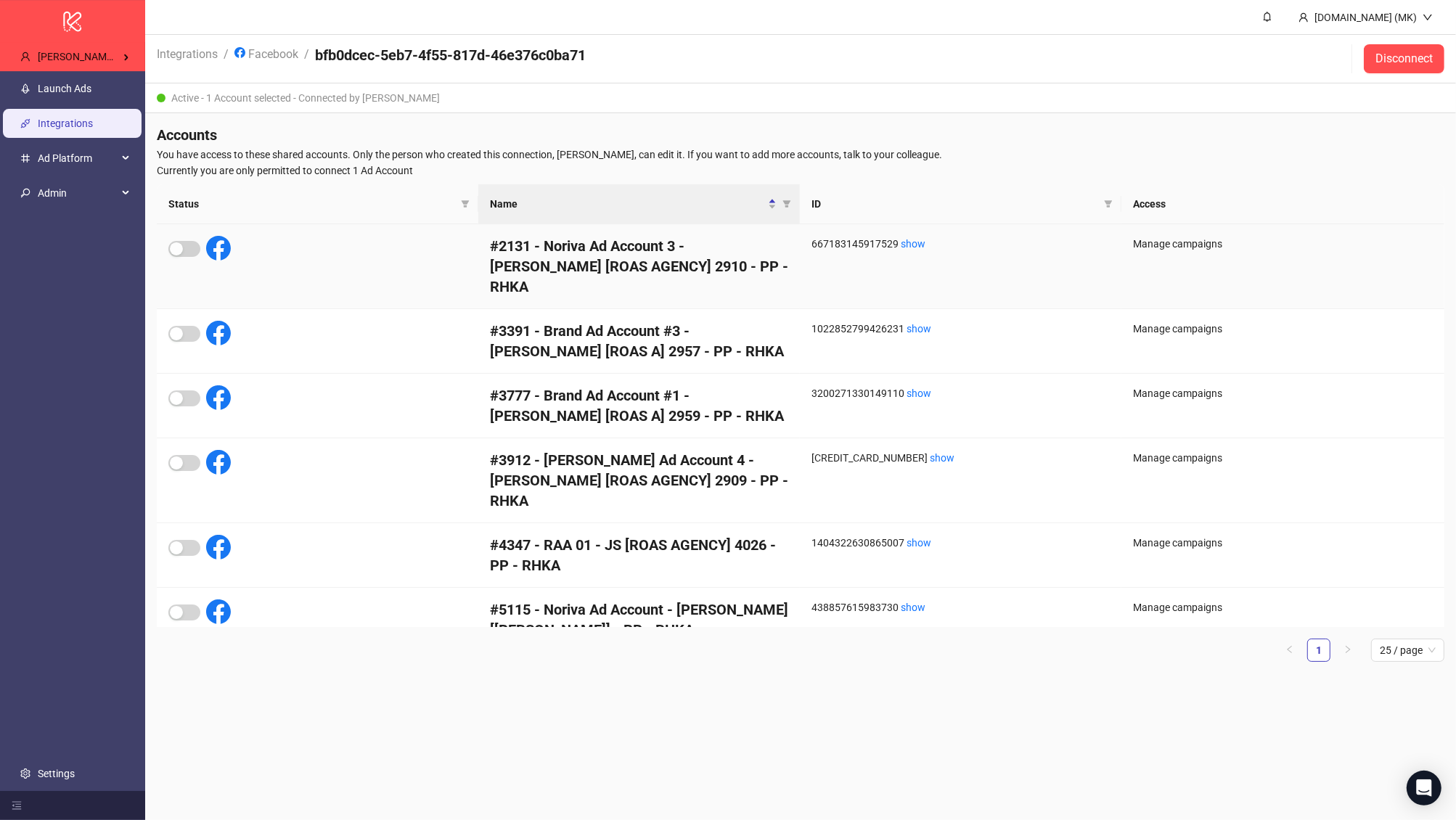
click at [553, 246] on h4 "#2131 - Noriva Ad Account 3 - [PERSON_NAME] [ROAS AGENCY] 2910 - PP - RHKA" at bounding box center [639, 266] width 298 height 61
copy h4 "Noriva"
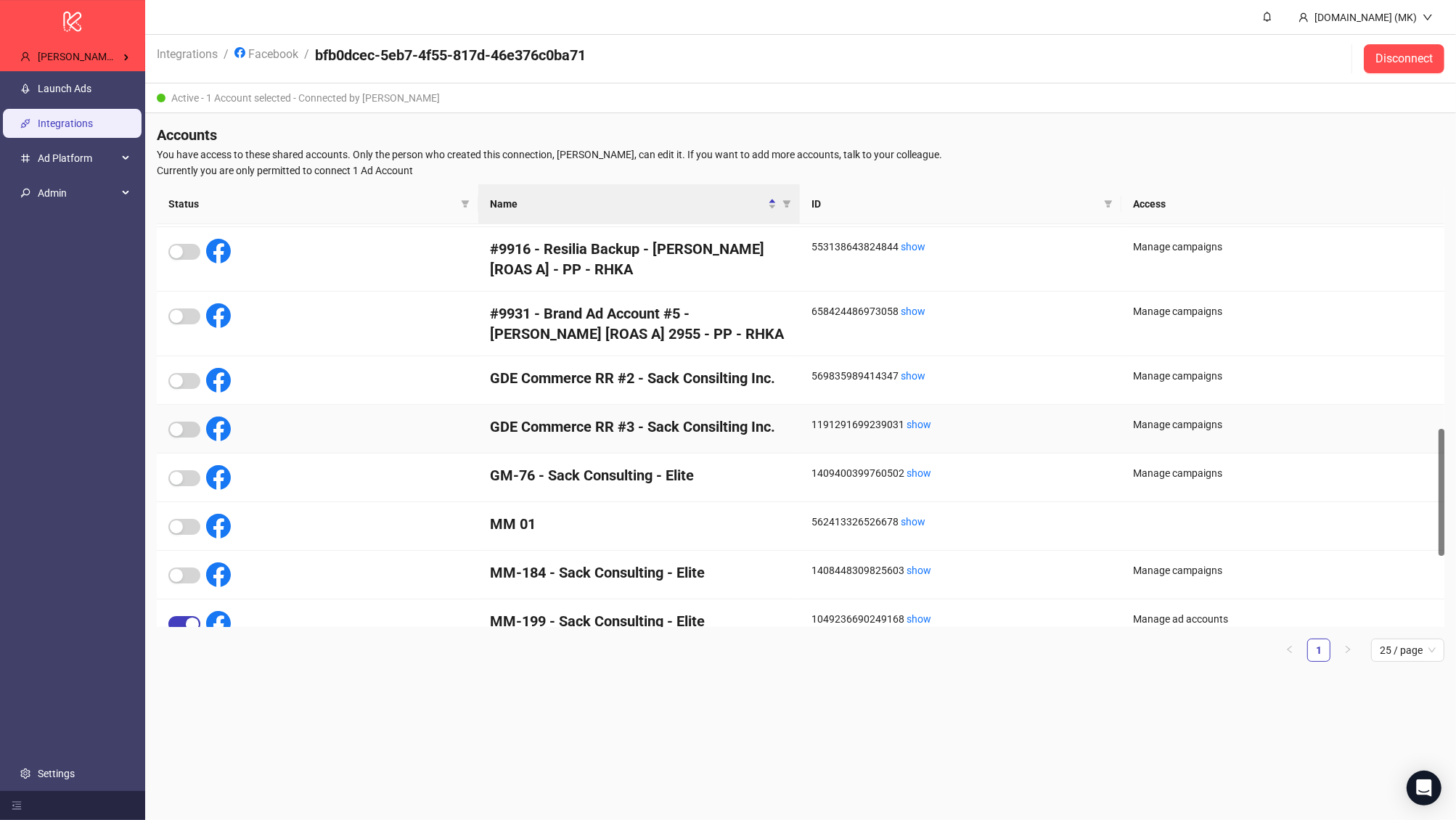
scroll to position [634, 0]
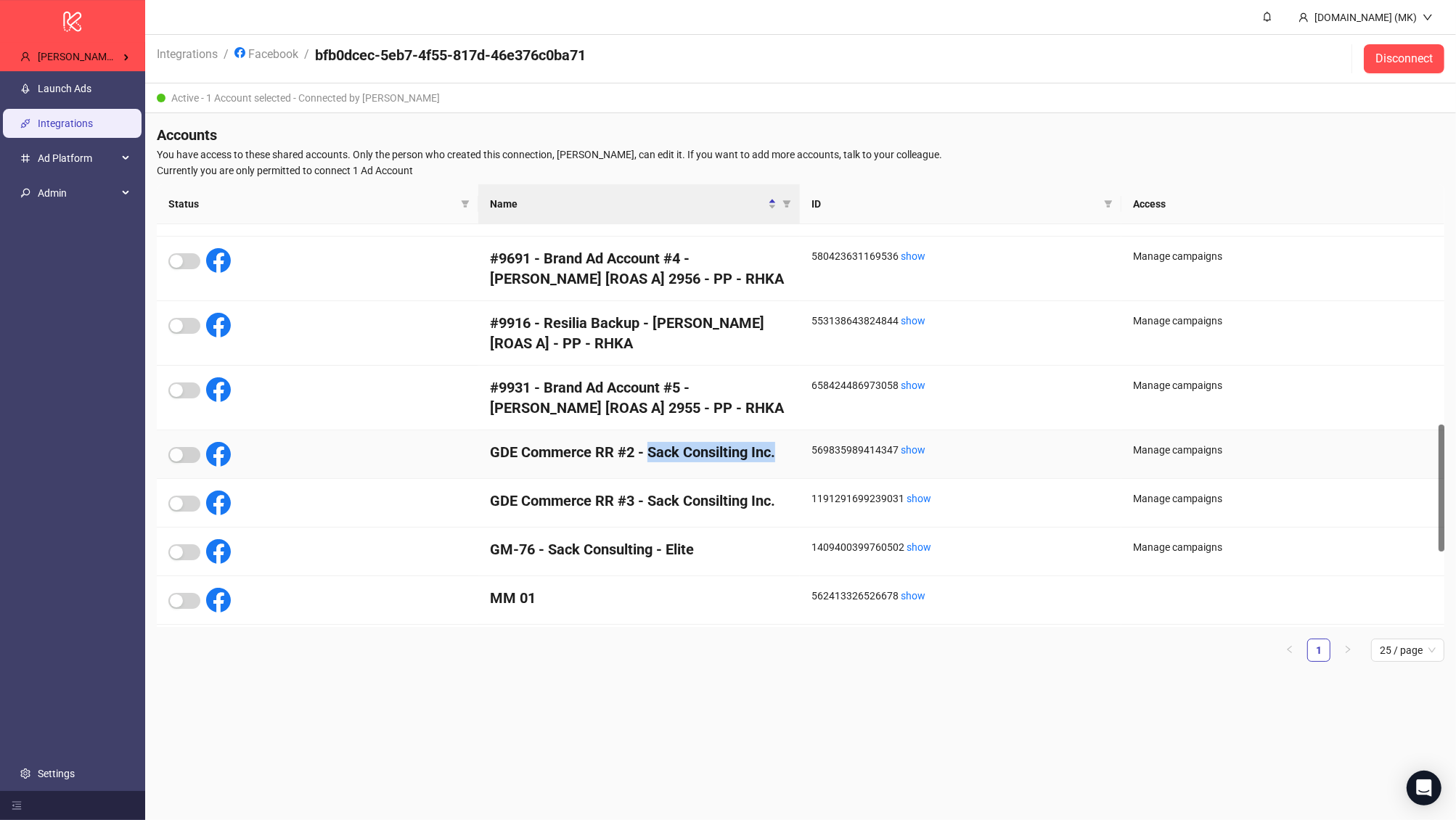
copy h4 "Sack Consilting Inc."
drag, startPoint x: 650, startPoint y: 448, endPoint x: 788, endPoint y: 447, distance: 138.0
click at [788, 447] on div "GDE Commerce RR #2 - Sack Consilting Inc." at bounding box center [639, 454] width 321 height 49
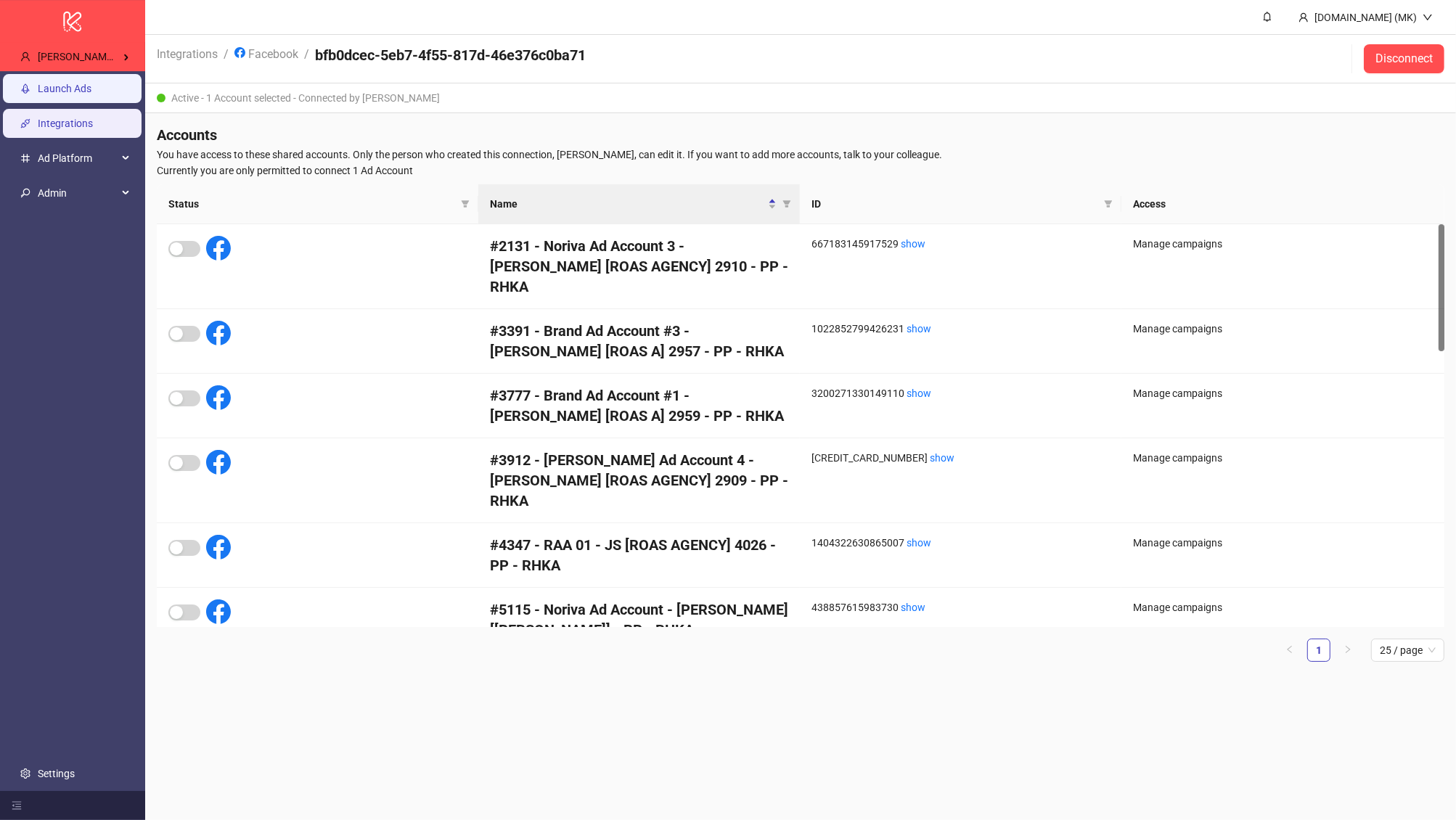
click at [76, 84] on link "Launch Ads" at bounding box center [64, 88] width 53 height 12
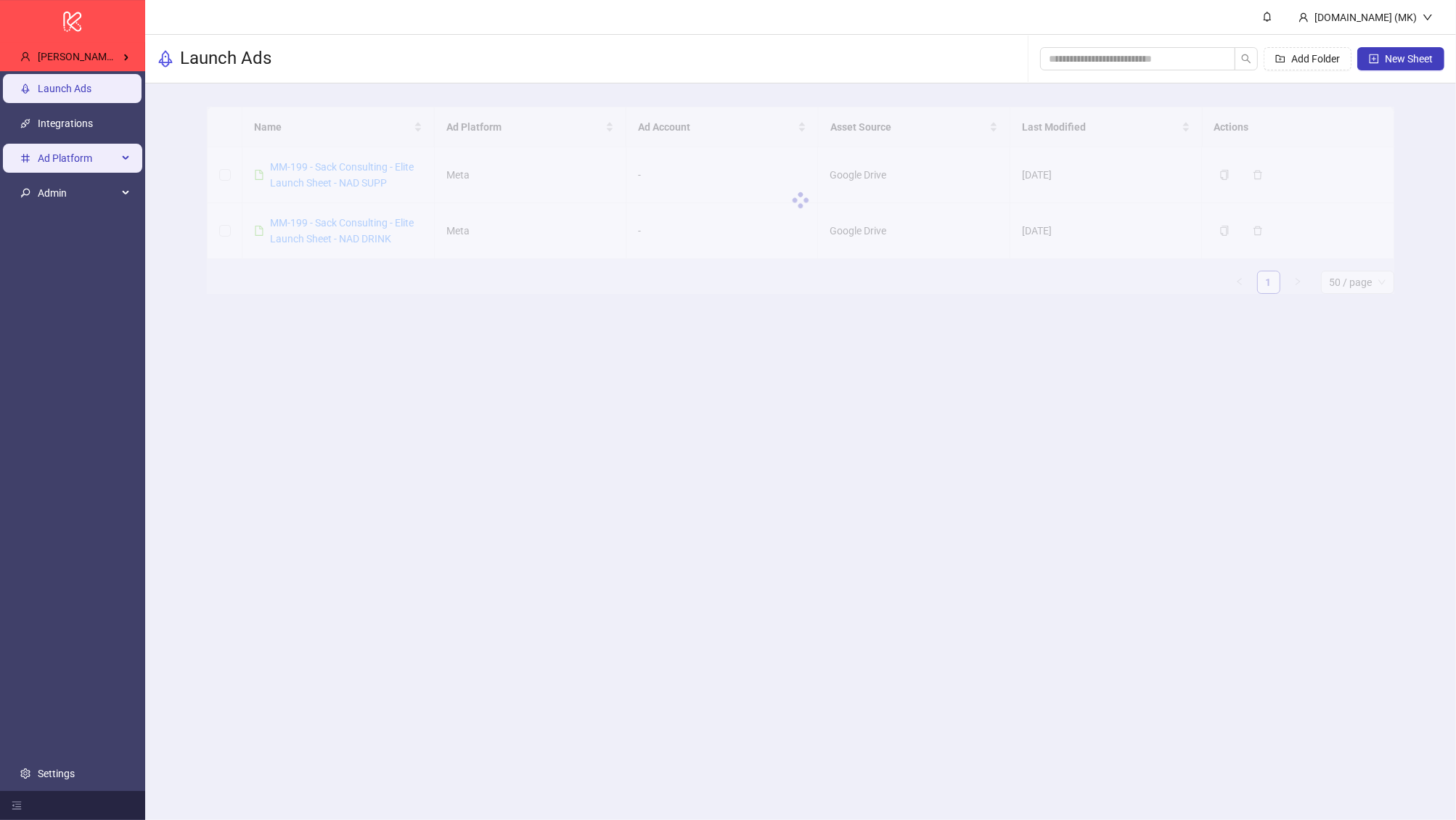
click at [76, 161] on span "Ad Platform" at bounding box center [78, 158] width 80 height 29
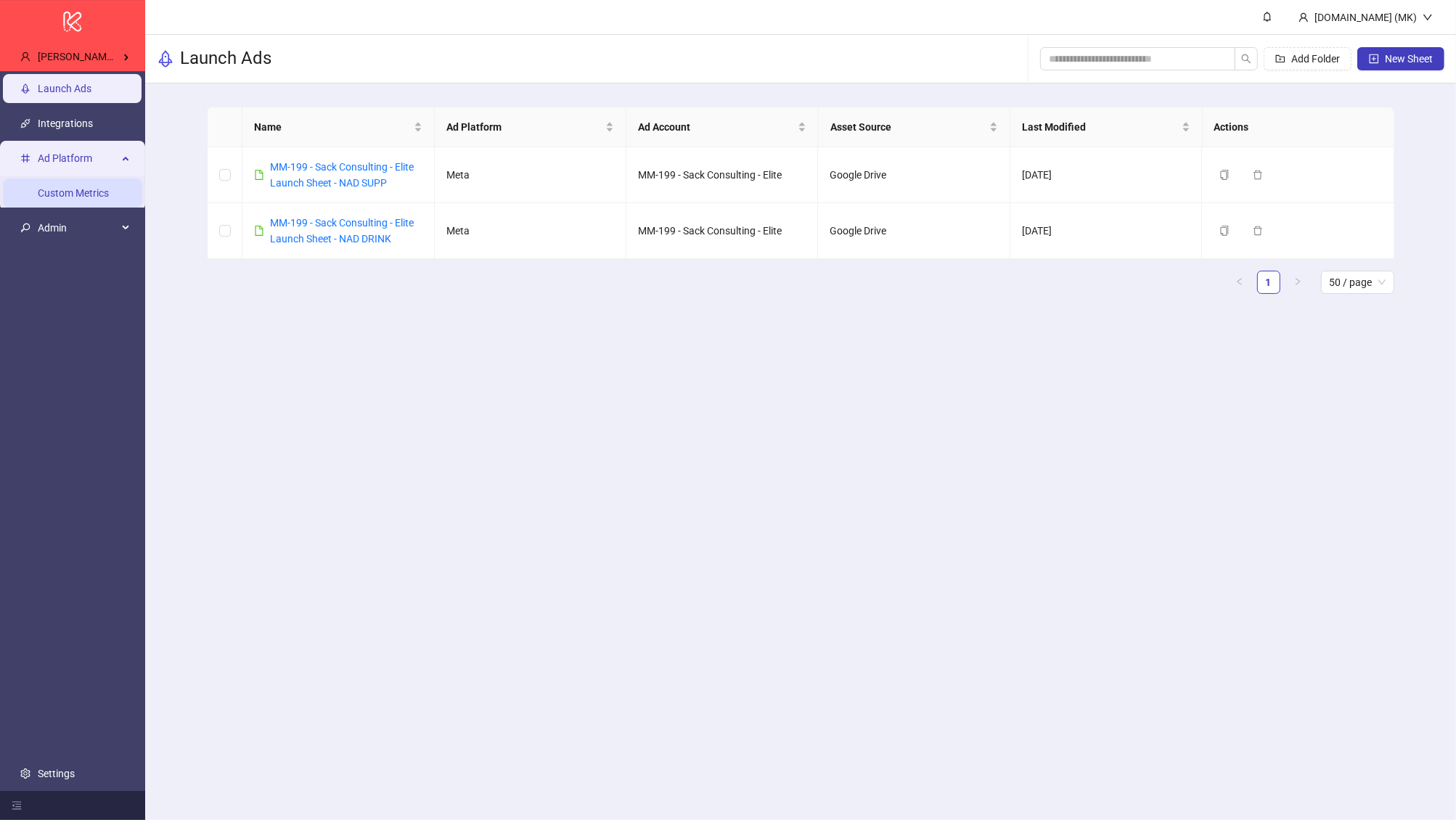
click at [76, 187] on link "Custom Metrics" at bounding box center [73, 193] width 71 height 12
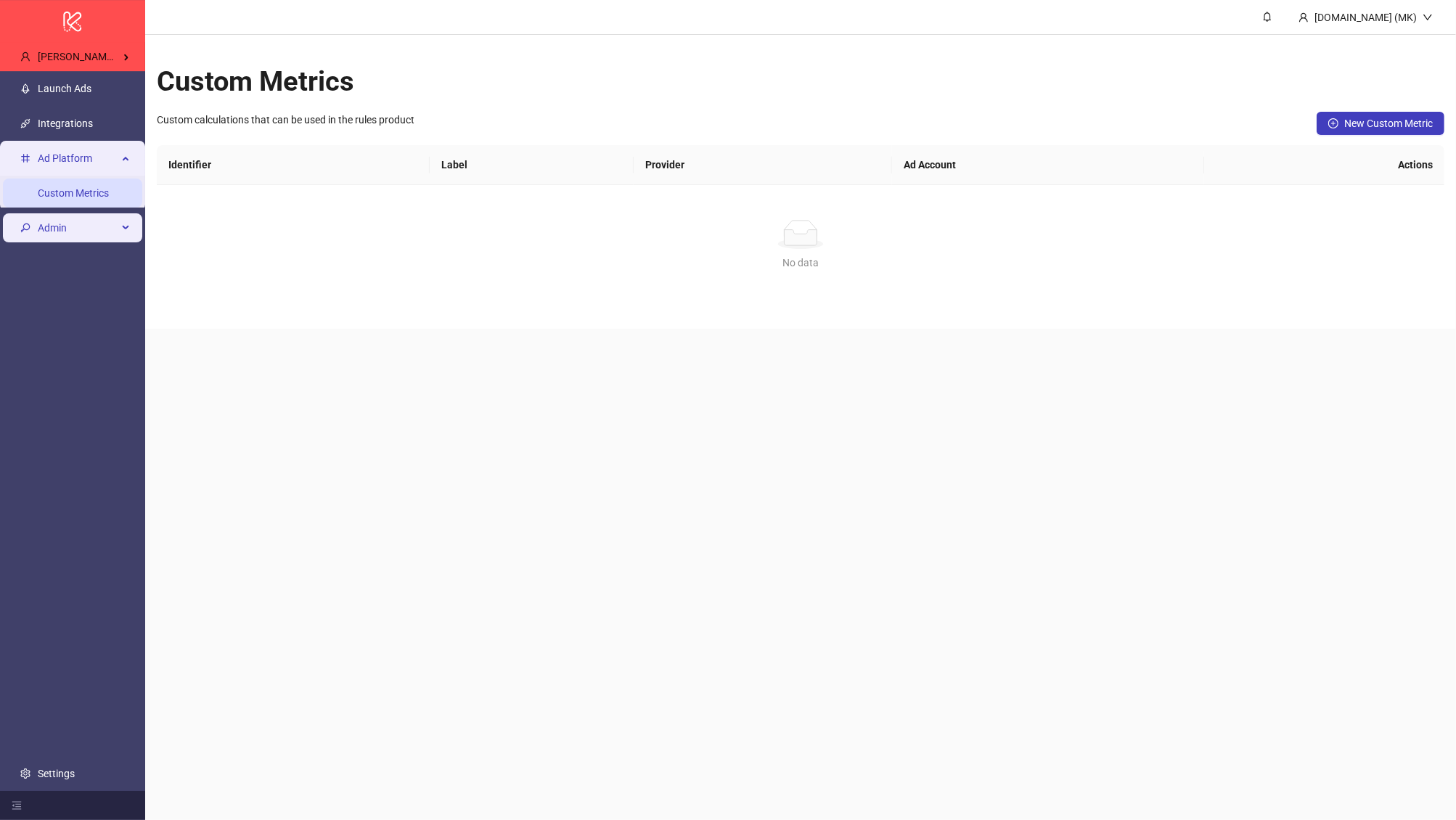
click at [74, 224] on span "Admin" at bounding box center [78, 228] width 80 height 29
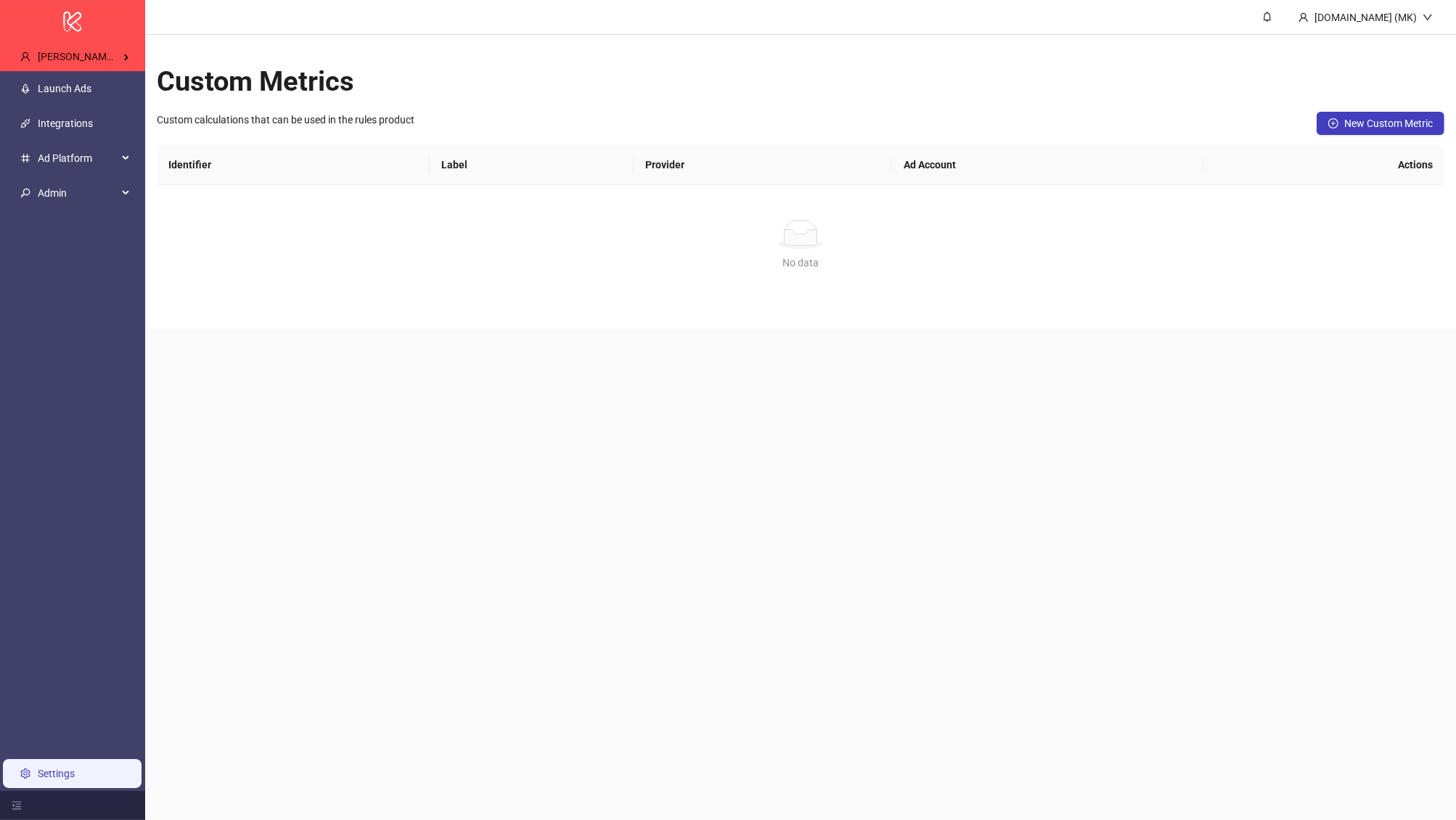
click at [75, 776] on link "Settings" at bounding box center [56, 773] width 37 height 12
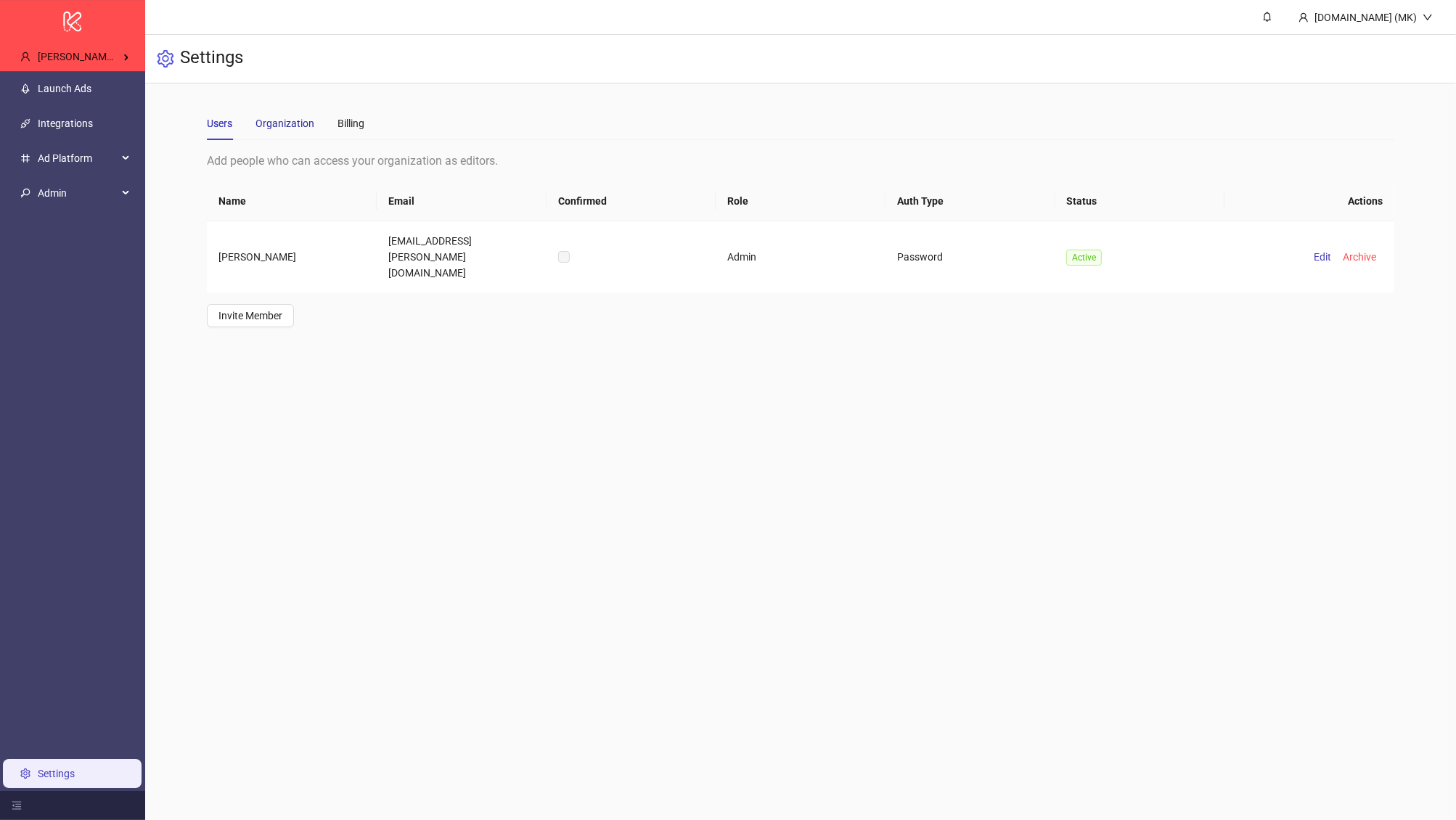
click at [272, 125] on div "Organization" at bounding box center [284, 123] width 59 height 16
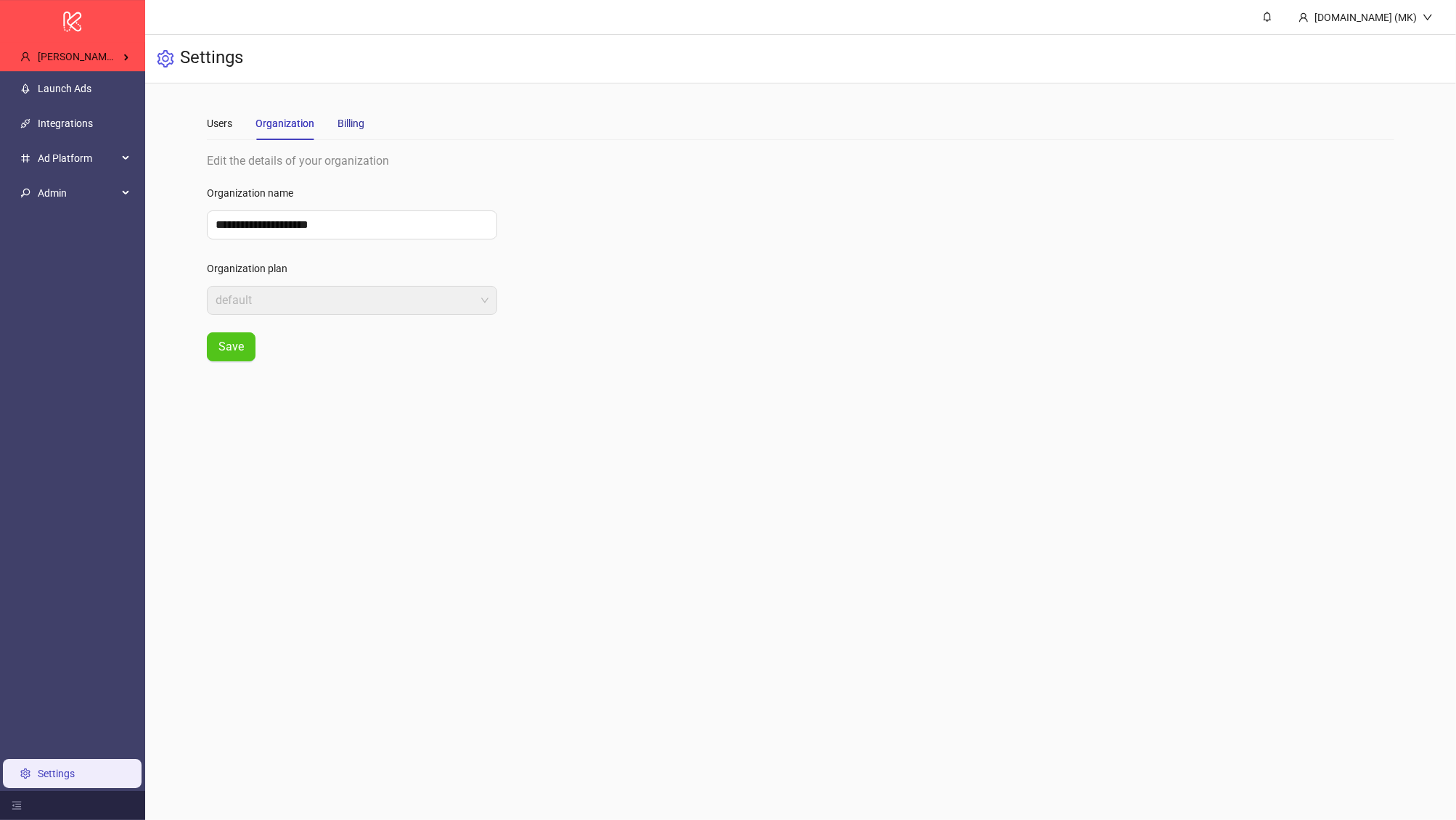
click at [347, 126] on div "Billing" at bounding box center [351, 123] width 27 height 16
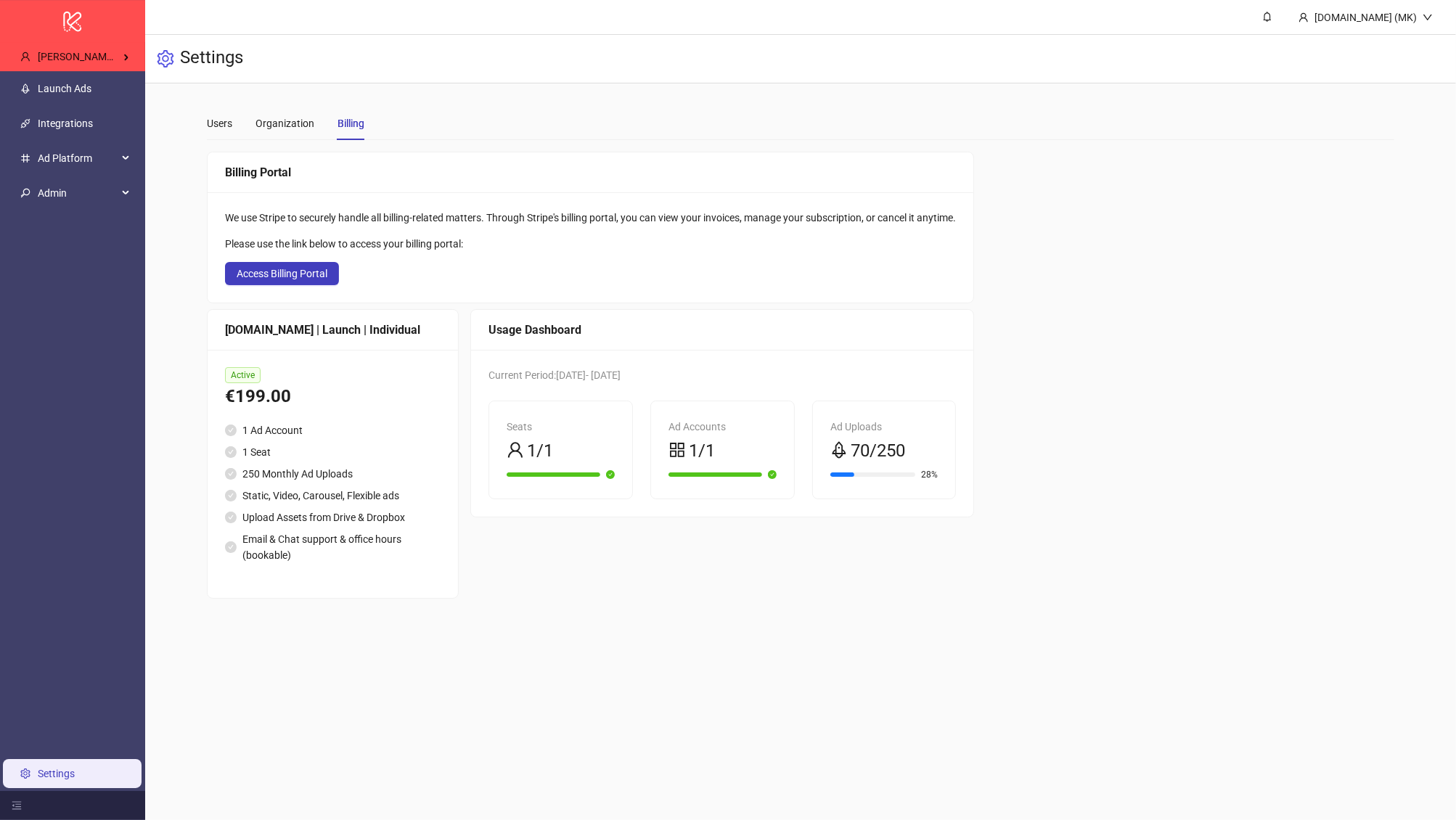
click at [234, 134] on div "Users Organization Billing" at bounding box center [285, 123] width 157 height 33
click at [219, 121] on div "Users" at bounding box center [219, 123] width 25 height 16
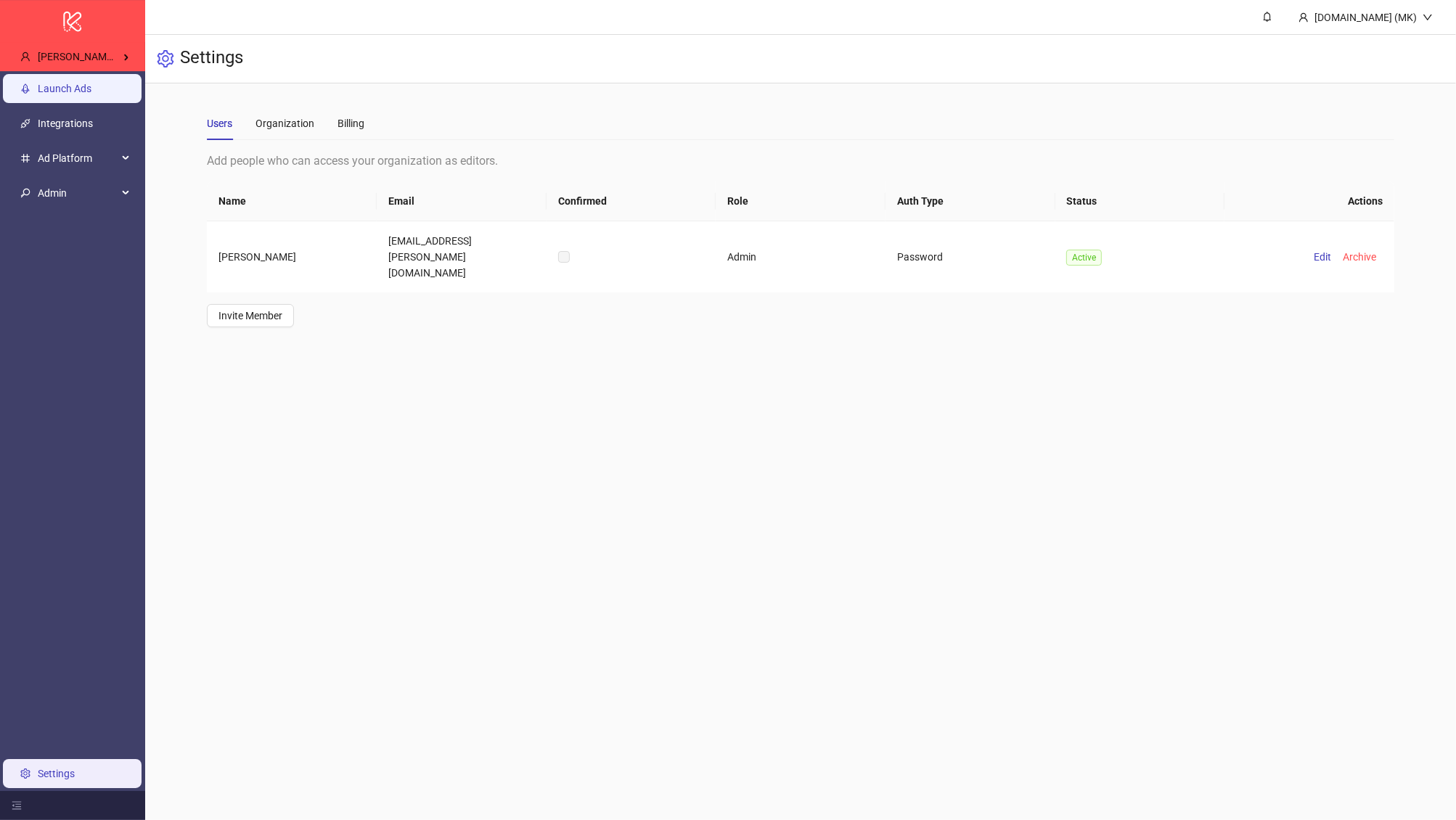
click at [91, 90] on link "Launch Ads" at bounding box center [64, 88] width 53 height 12
